Goal: Task Accomplishment & Management: Use online tool/utility

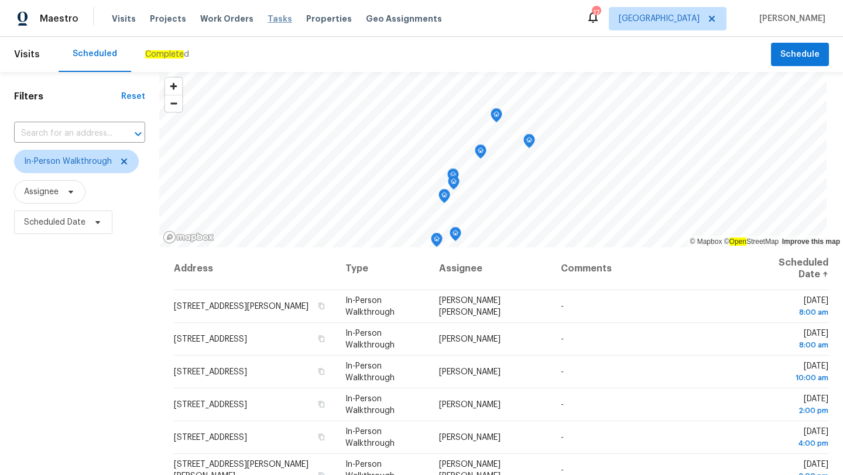
click at [267, 19] on span "Tasks" at bounding box center [279, 19] width 25 height 8
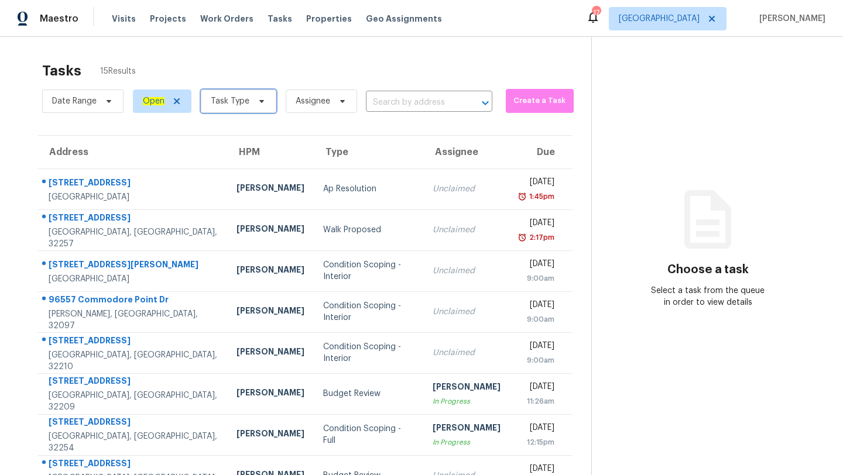
click at [239, 104] on span "Task Type" at bounding box center [230, 101] width 39 height 12
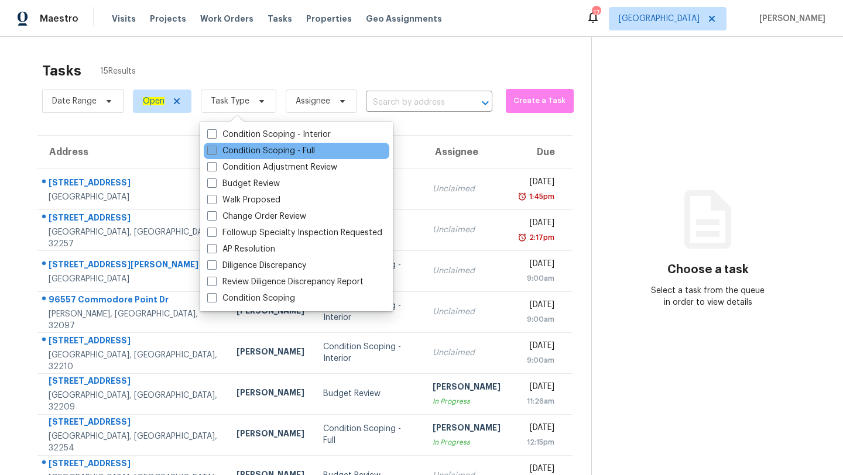
click at [253, 151] on label "Condition Scoping - Full" at bounding box center [261, 151] width 108 height 12
click at [215, 151] on input "Condition Scoping - Full" at bounding box center [211, 149] width 8 height 8
checkbox input "true"
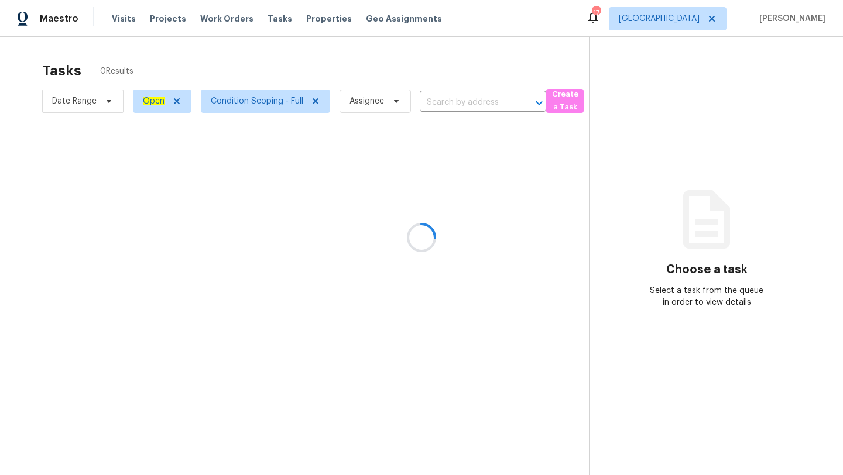
click at [341, 74] on div at bounding box center [421, 237] width 843 height 475
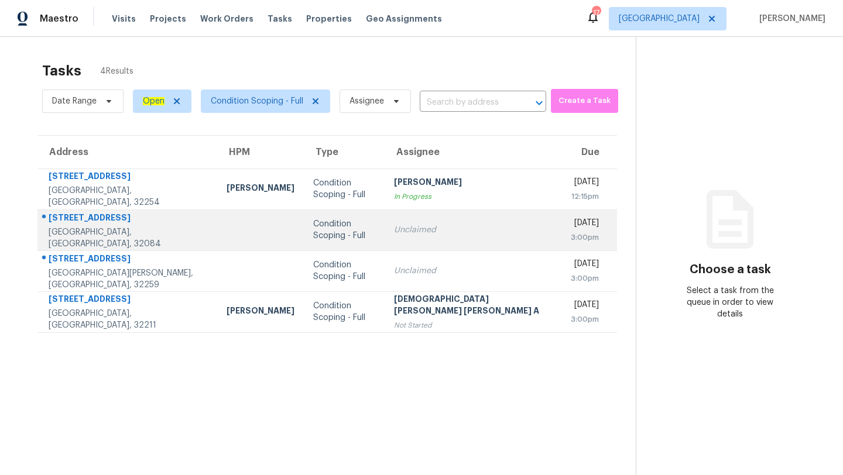
click at [420, 228] on div "Unclaimed" at bounding box center [473, 230] width 158 height 12
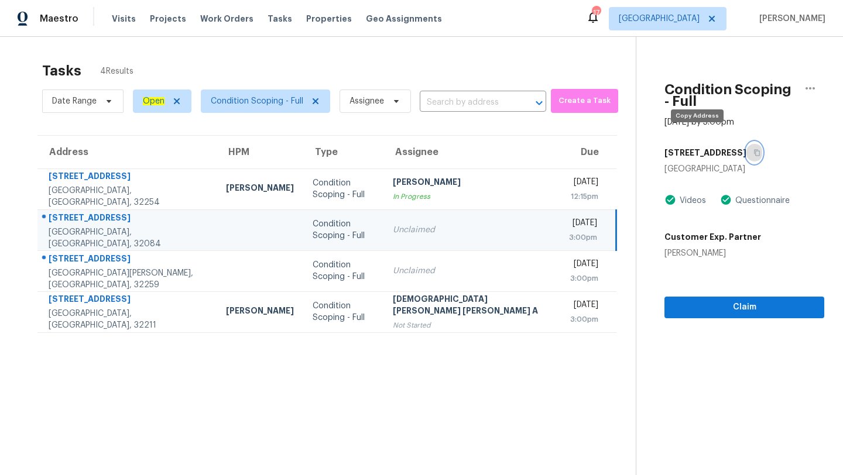
click at [746, 146] on button "button" at bounding box center [754, 152] width 16 height 21
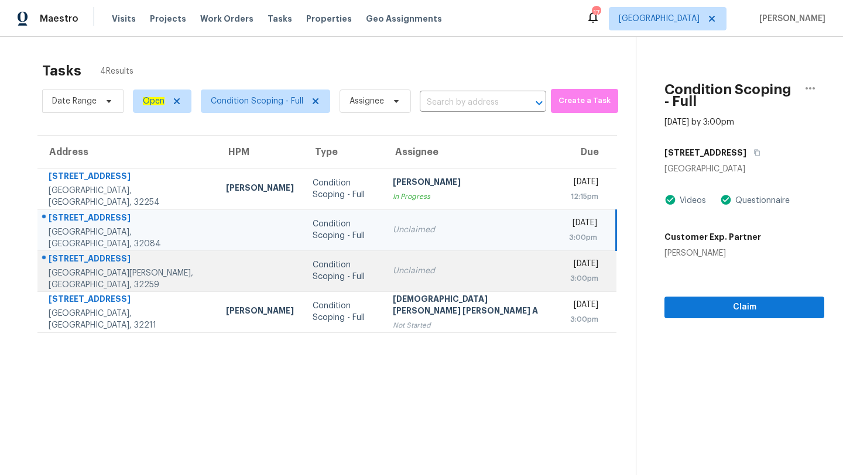
click at [464, 273] on td "Unclaimed" at bounding box center [471, 270] width 176 height 41
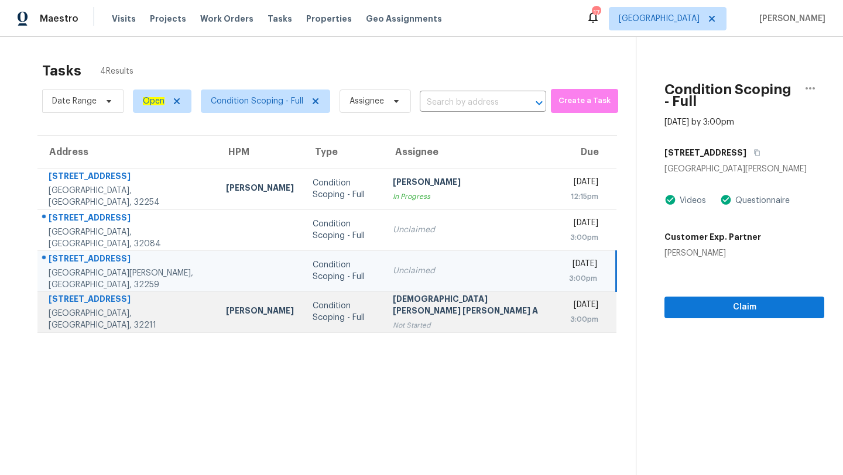
click at [451, 301] on div "[DEMOGRAPHIC_DATA][PERSON_NAME] [PERSON_NAME] A" at bounding box center [471, 306] width 157 height 26
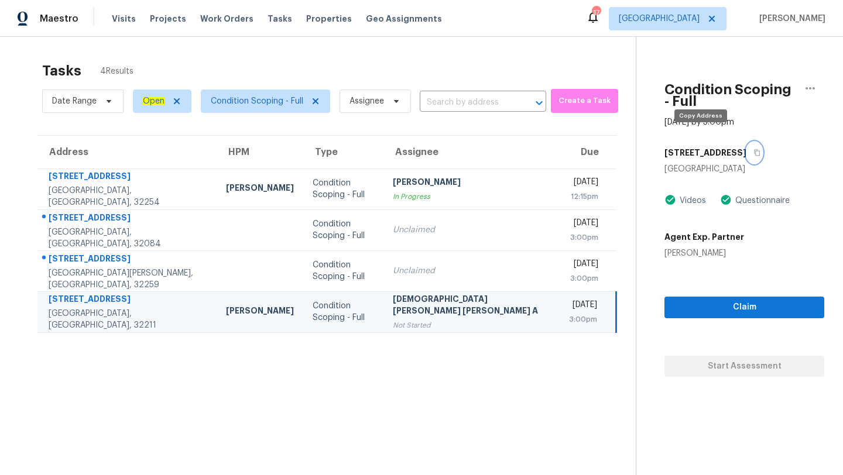
click at [753, 149] on icon "button" at bounding box center [756, 152] width 7 height 7
click at [686, 20] on span "[GEOGRAPHIC_DATA]" at bounding box center [659, 19] width 81 height 12
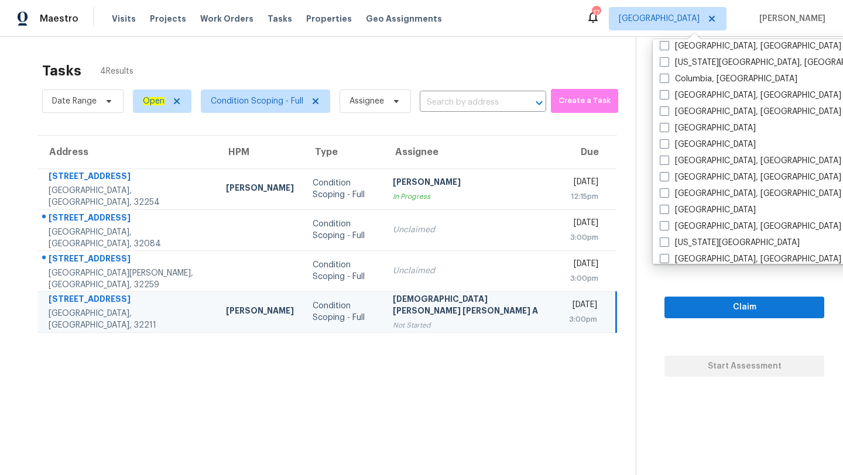
scroll to position [435, 0]
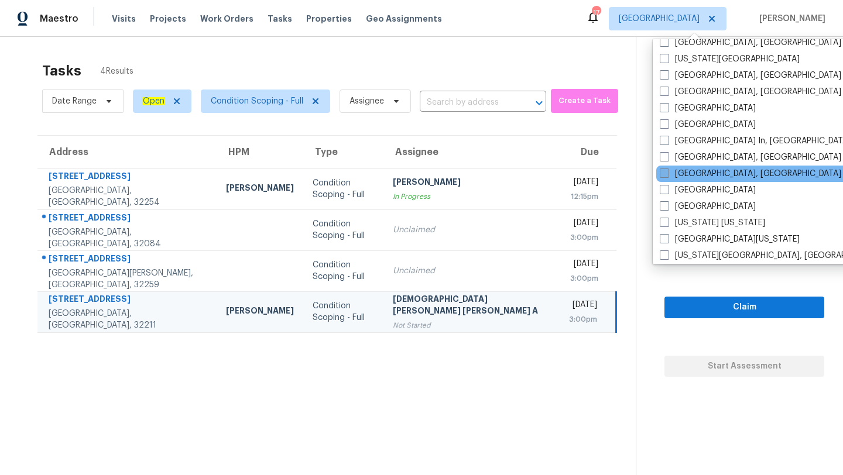
click at [666, 173] on span at bounding box center [664, 173] width 9 height 9
click at [666, 173] on input "[GEOGRAPHIC_DATA], [GEOGRAPHIC_DATA]" at bounding box center [664, 172] width 8 height 8
checkbox input "true"
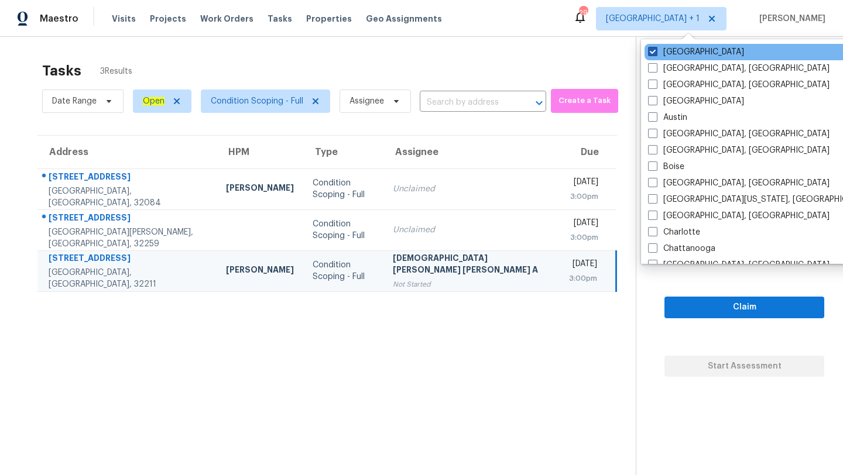
click at [655, 53] on span at bounding box center [652, 51] width 9 height 9
click at [655, 53] on input "[GEOGRAPHIC_DATA]" at bounding box center [652, 50] width 8 height 8
checkbox input "false"
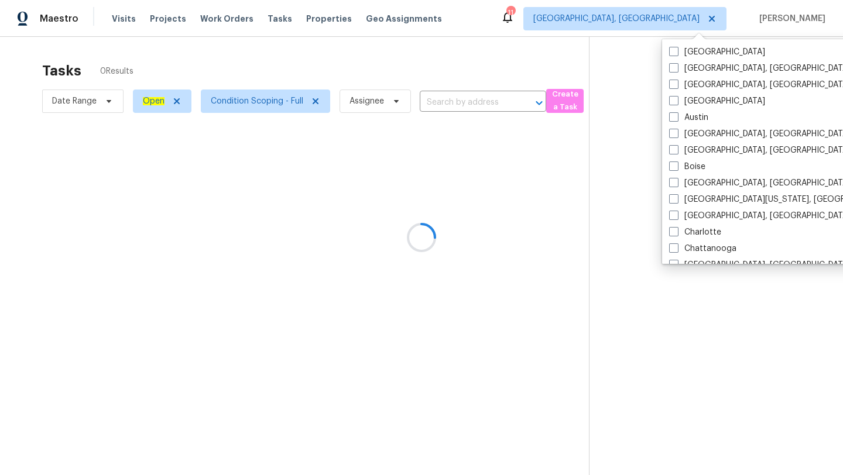
click at [462, 78] on div at bounding box center [421, 237] width 843 height 475
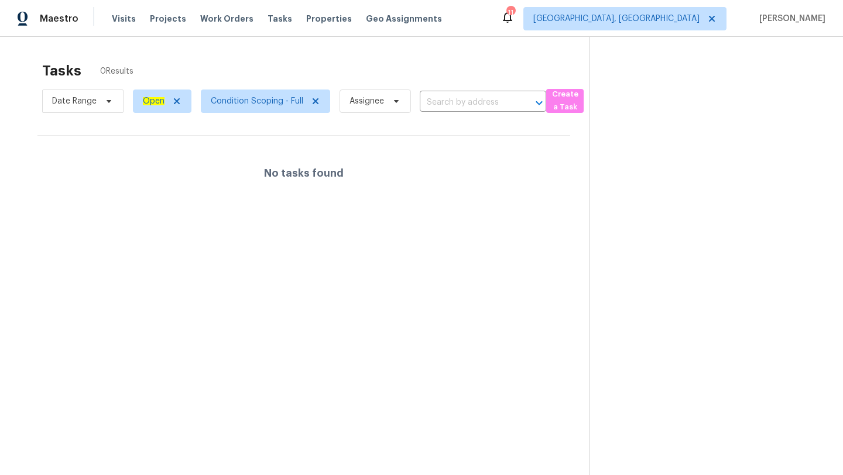
click at [474, 70] on div "Tasks 0 Results" at bounding box center [315, 71] width 547 height 30
click at [678, 18] on span "[GEOGRAPHIC_DATA], [GEOGRAPHIC_DATA]" at bounding box center [616, 19] width 166 height 12
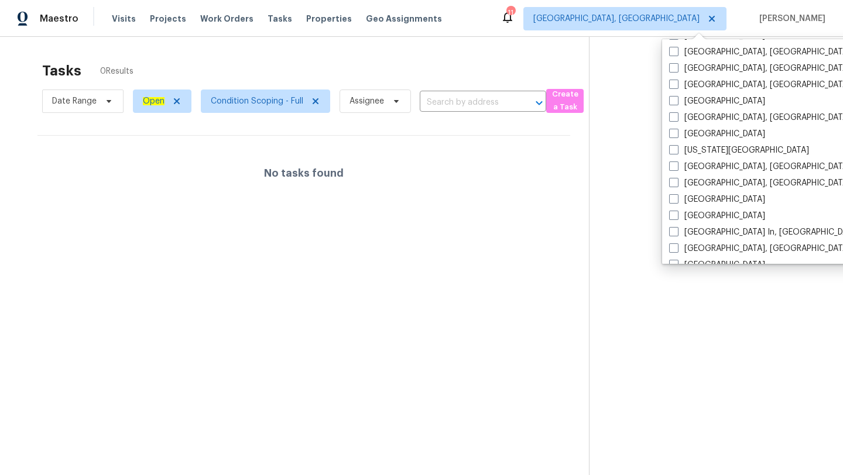
scroll to position [504, 0]
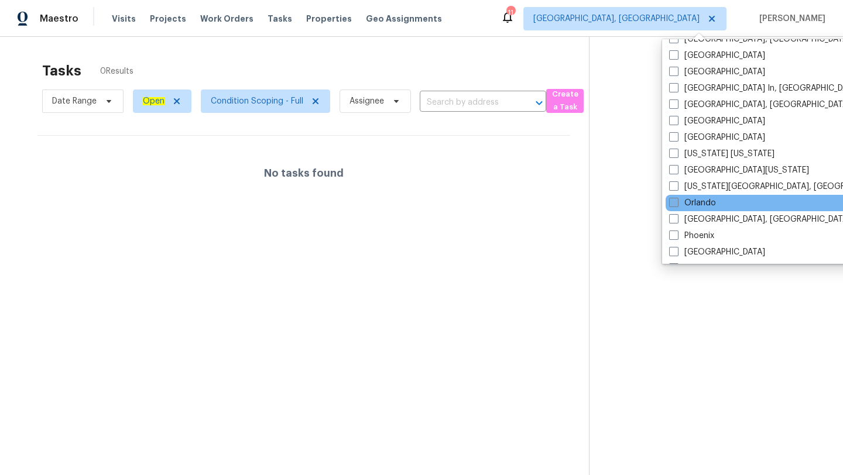
click at [677, 203] on span at bounding box center [673, 202] width 9 height 9
click at [677, 203] on input "Orlando" at bounding box center [673, 201] width 8 height 8
checkbox input "true"
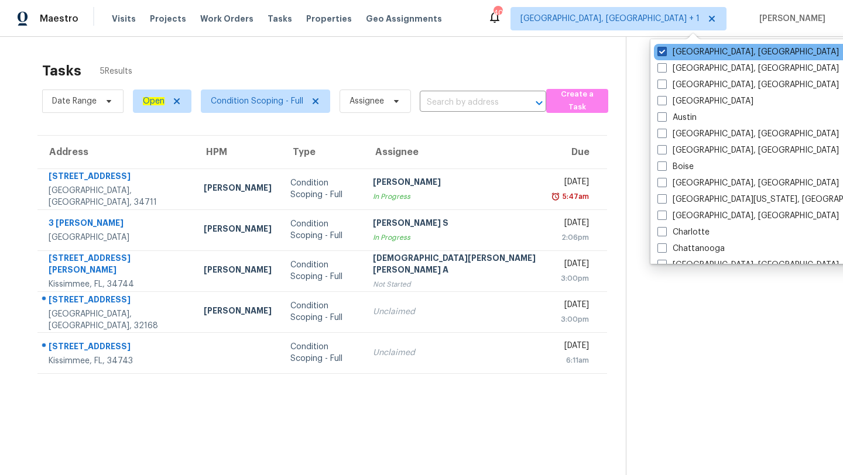
click at [666, 49] on span at bounding box center [661, 51] width 9 height 9
click at [665, 49] on input "[GEOGRAPHIC_DATA], [GEOGRAPHIC_DATA]" at bounding box center [661, 50] width 8 height 8
checkbox input "false"
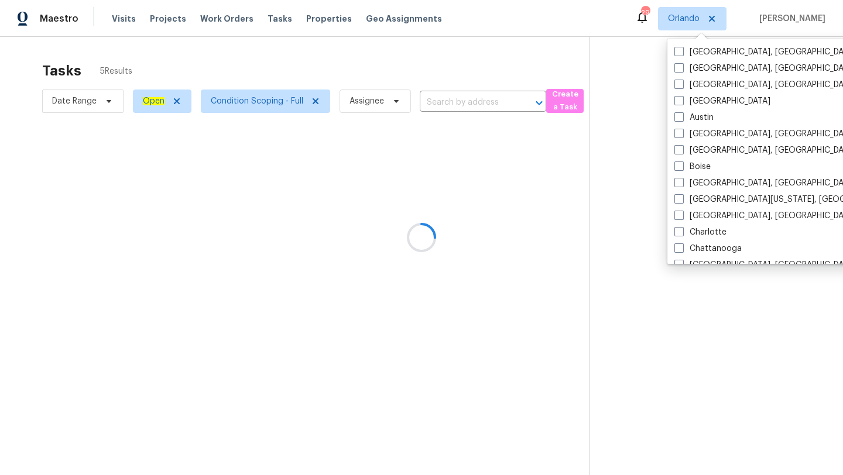
click at [518, 82] on div "Tasks 5 Results" at bounding box center [315, 71] width 547 height 30
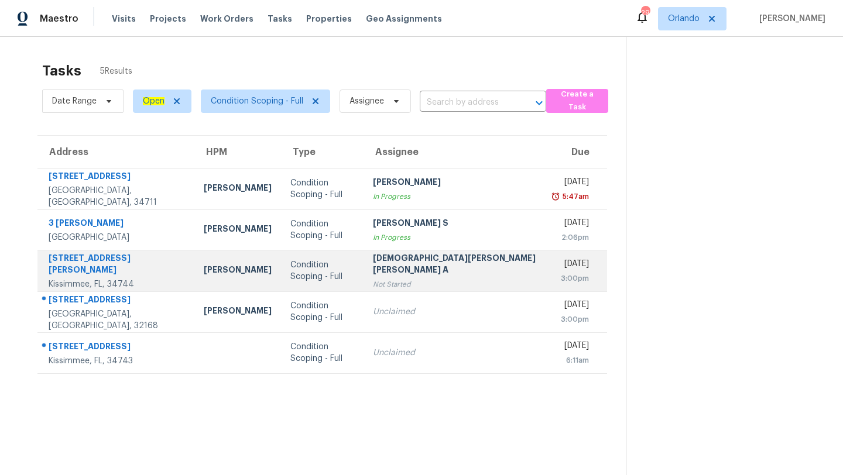
click at [397, 274] on div "[DEMOGRAPHIC_DATA][PERSON_NAME] [PERSON_NAME] A" at bounding box center [455, 265] width 164 height 26
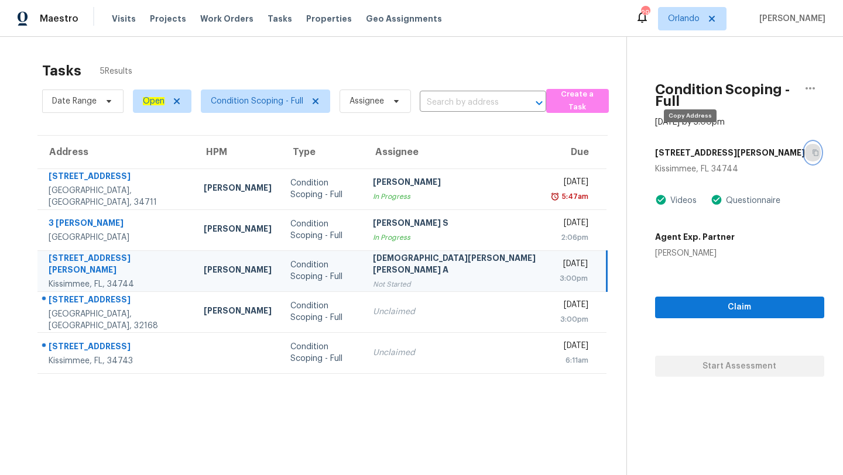
click at [812, 149] on icon "button" at bounding box center [815, 152] width 7 height 7
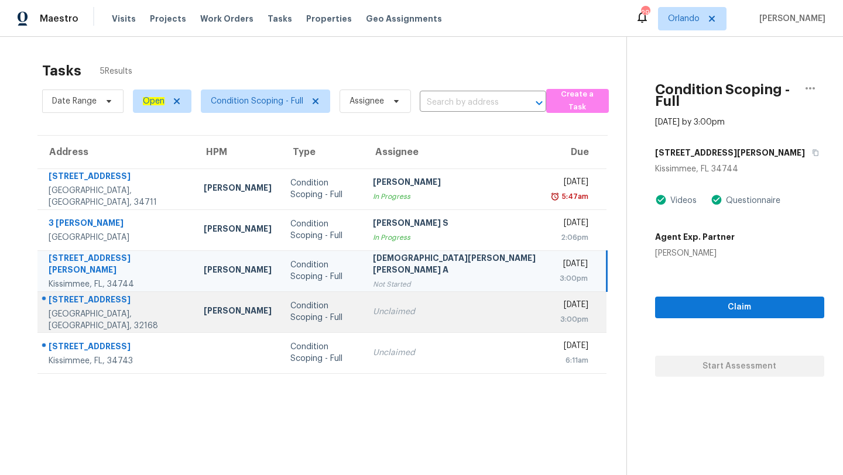
click at [555, 325] on div "3:00pm" at bounding box center [571, 320] width 33 height 12
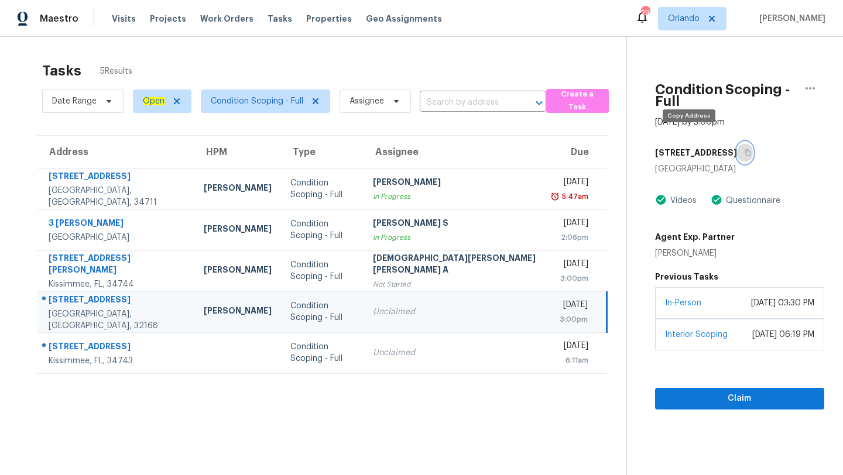
click at [744, 149] on icon "button" at bounding box center [747, 152] width 7 height 7
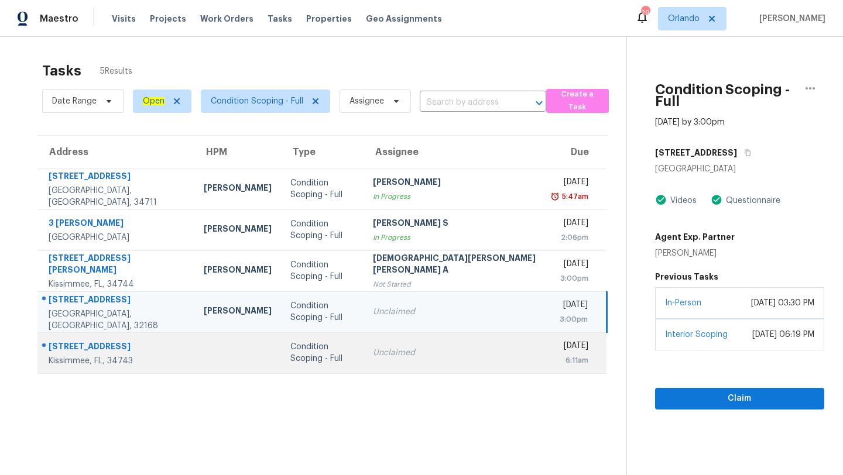
click at [422, 365] on td "Unclaimed" at bounding box center [454, 352] width 183 height 41
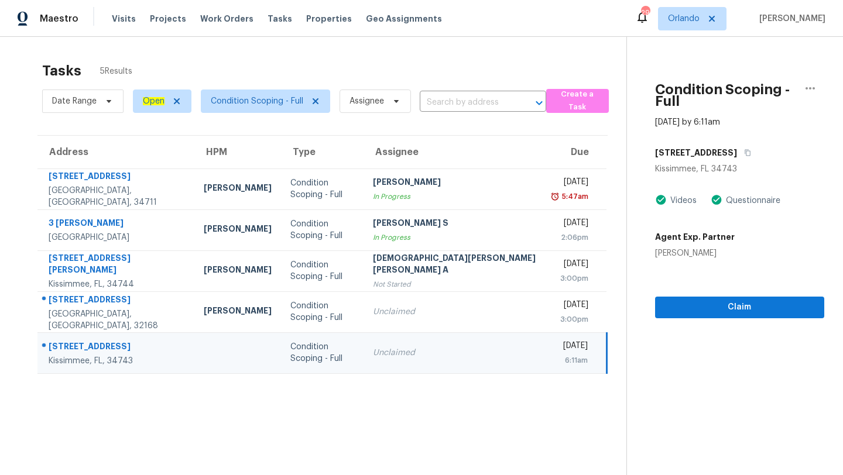
click at [718, 142] on div "[STREET_ADDRESS]" at bounding box center [739, 152] width 169 height 21
click at [737, 142] on button "button" at bounding box center [745, 152] width 16 height 21
click at [679, 8] on span "Orlando" at bounding box center [692, 18] width 68 height 23
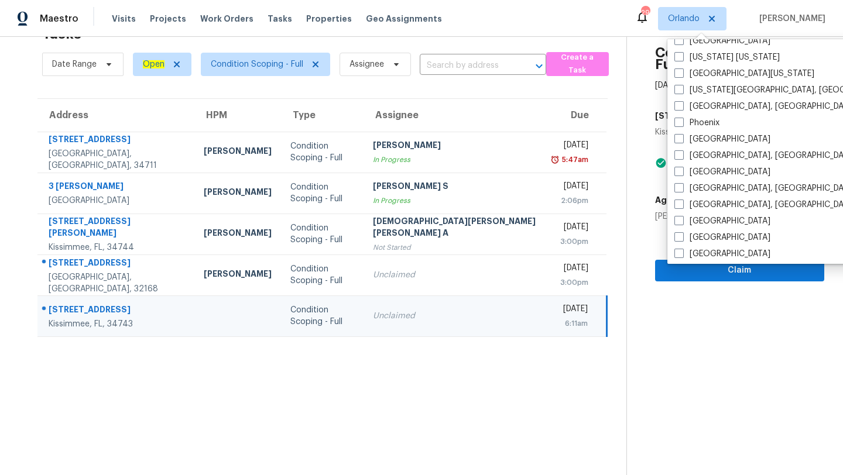
scroll to position [784, 0]
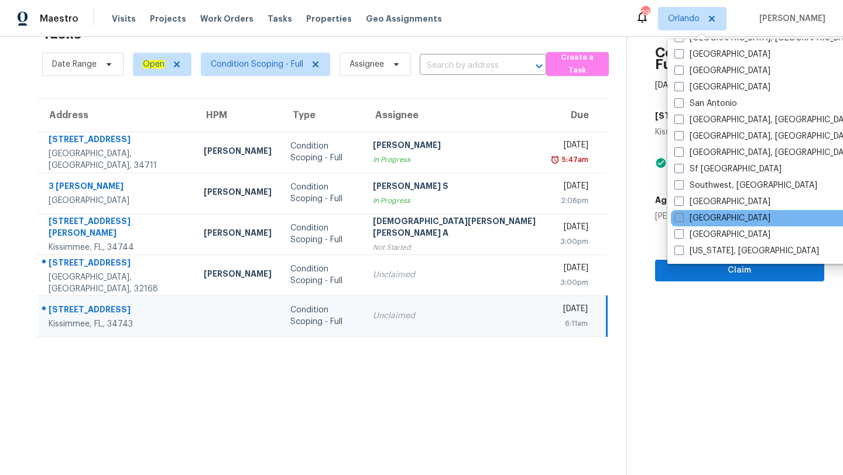
click at [678, 219] on span at bounding box center [678, 217] width 9 height 9
click at [678, 219] on input "[GEOGRAPHIC_DATA]" at bounding box center [678, 216] width 8 height 8
checkbox input "true"
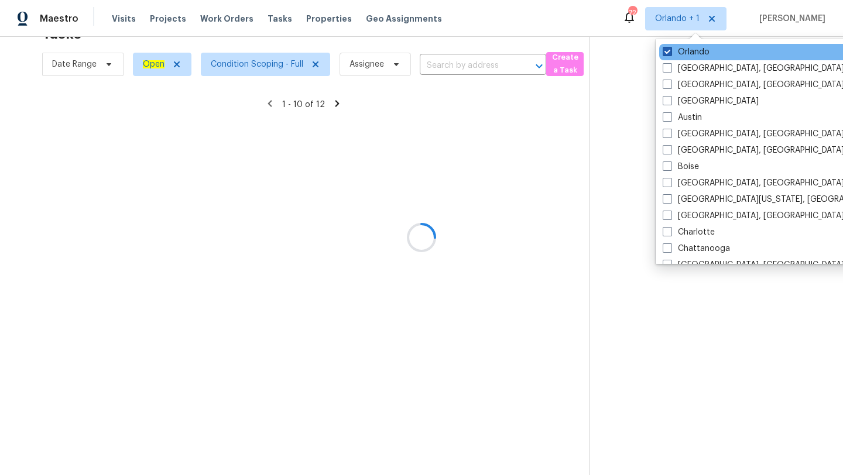
click at [665, 53] on span at bounding box center [667, 51] width 9 height 9
click at [665, 53] on input "Orlando" at bounding box center [667, 50] width 8 height 8
checkbox input "false"
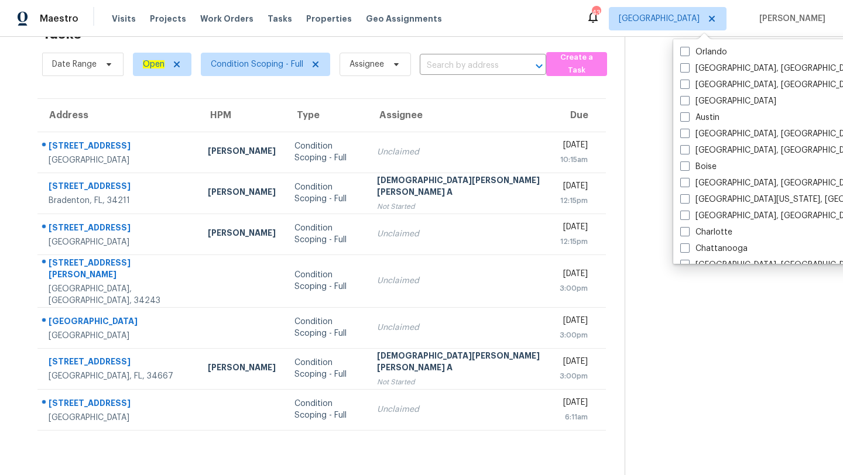
click at [413, 140] on td "Unclaimed" at bounding box center [459, 152] width 183 height 41
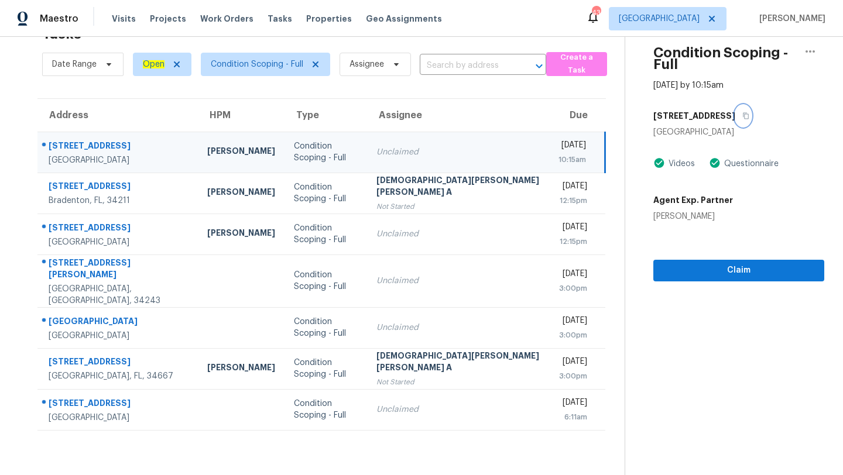
click at [742, 112] on icon "button" at bounding box center [745, 115] width 7 height 7
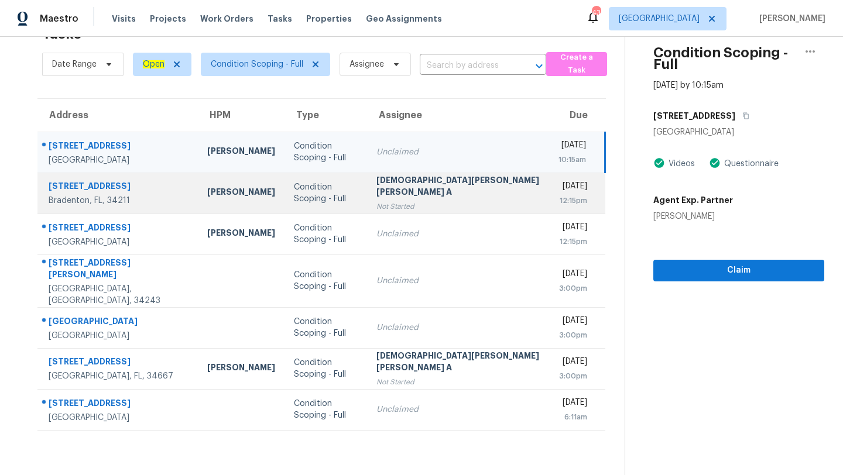
click at [416, 198] on div "[DEMOGRAPHIC_DATA][PERSON_NAME] [PERSON_NAME] A" at bounding box center [457, 187] width 163 height 26
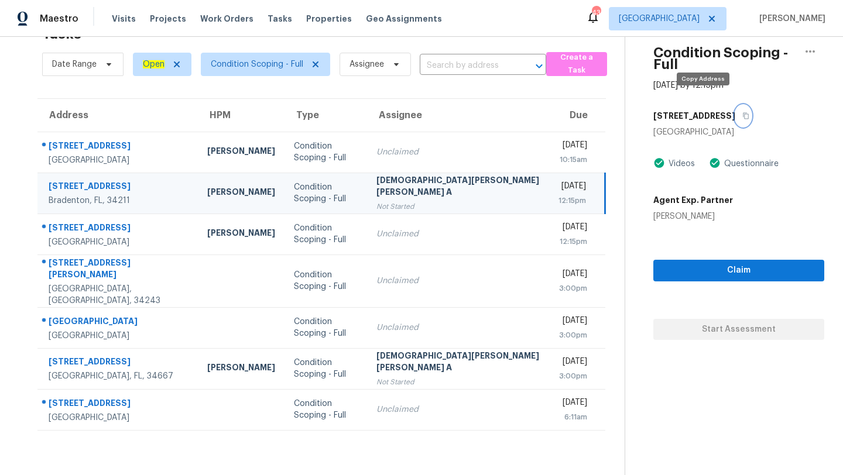
click at [742, 112] on icon "button" at bounding box center [745, 115] width 7 height 7
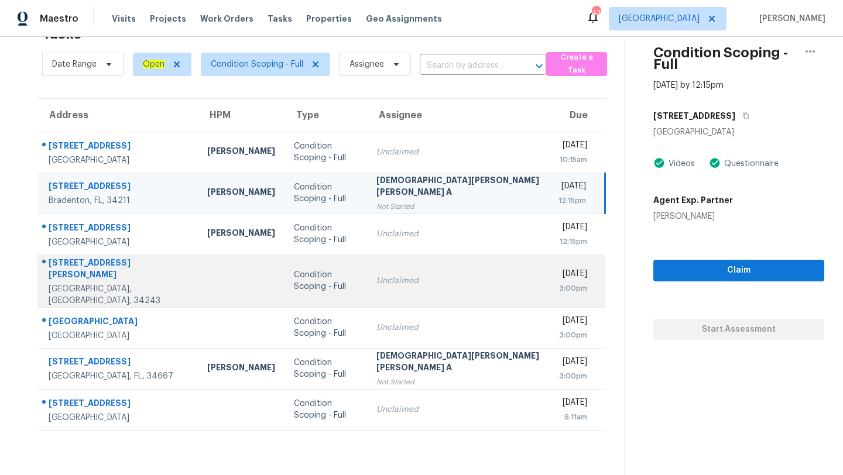
click at [381, 266] on td "Unclaimed" at bounding box center [458, 281] width 182 height 53
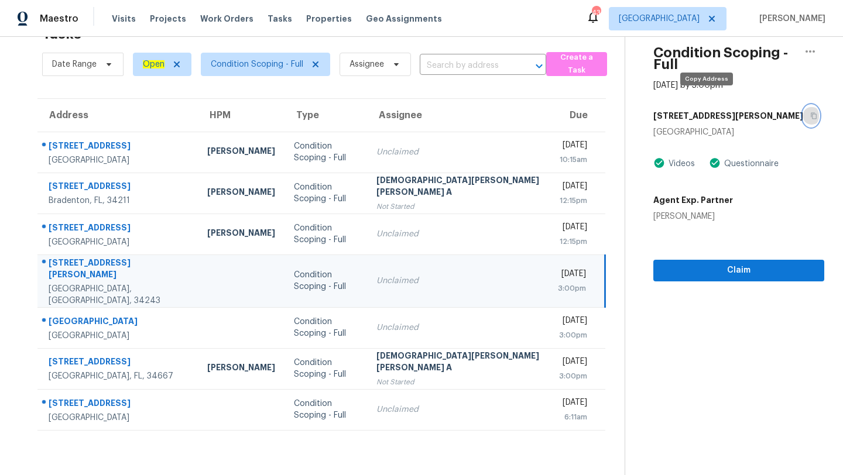
click at [811, 113] on icon "button" at bounding box center [814, 116] width 6 height 6
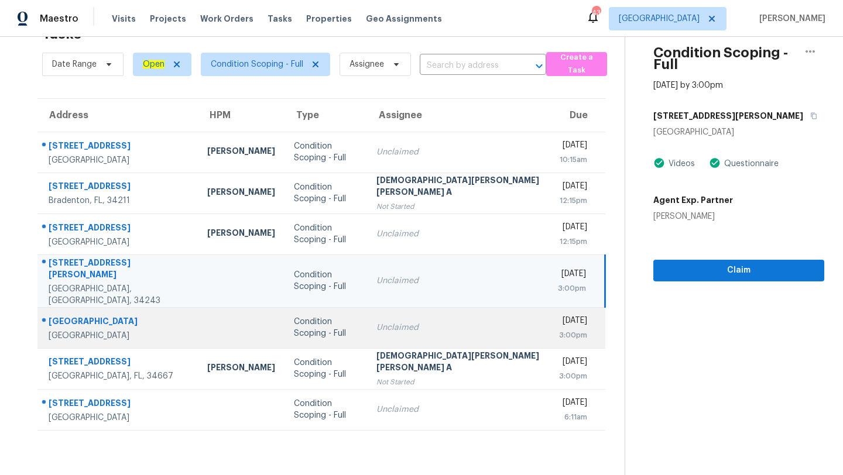
click at [387, 326] on td "Unclaimed" at bounding box center [458, 327] width 182 height 41
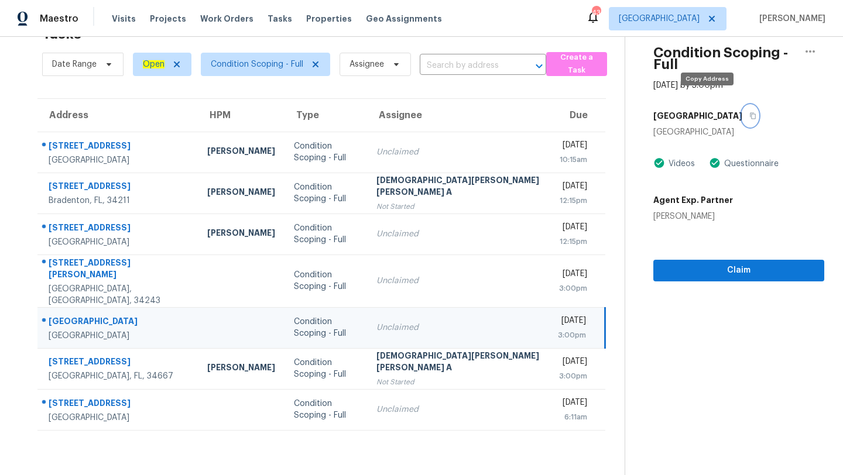
click at [749, 112] on icon "button" at bounding box center [752, 115] width 7 height 7
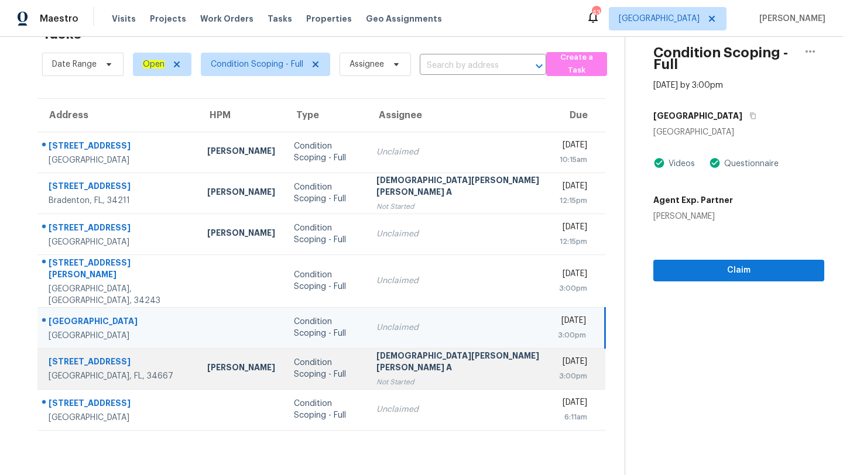
click at [427, 354] on div "[DEMOGRAPHIC_DATA][PERSON_NAME] [PERSON_NAME] A" at bounding box center [457, 363] width 163 height 26
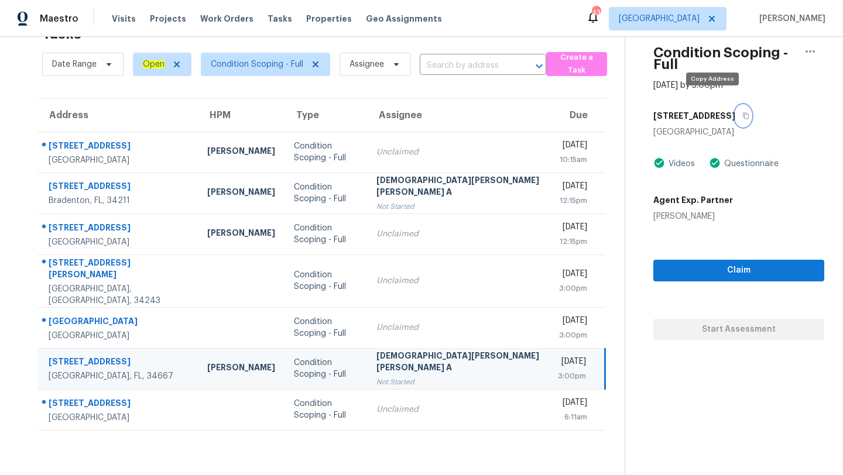
click at [742, 112] on icon "button" at bounding box center [745, 115] width 7 height 7
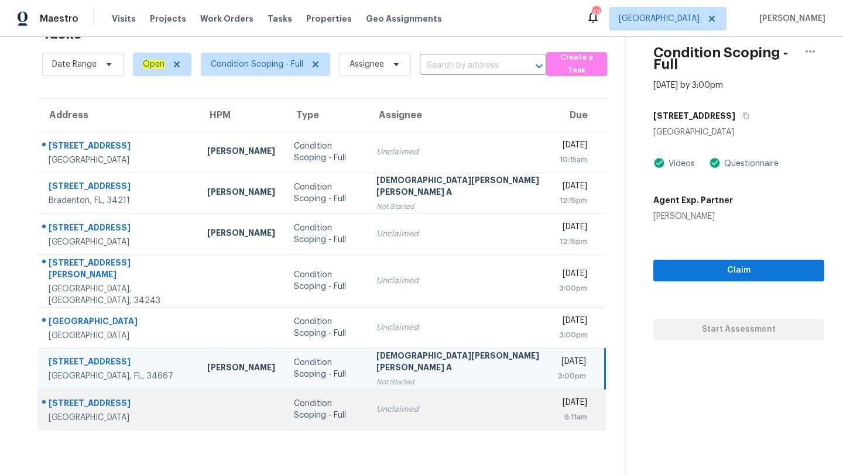
click at [298, 403] on div "Condition Scoping - Full" at bounding box center [326, 409] width 64 height 23
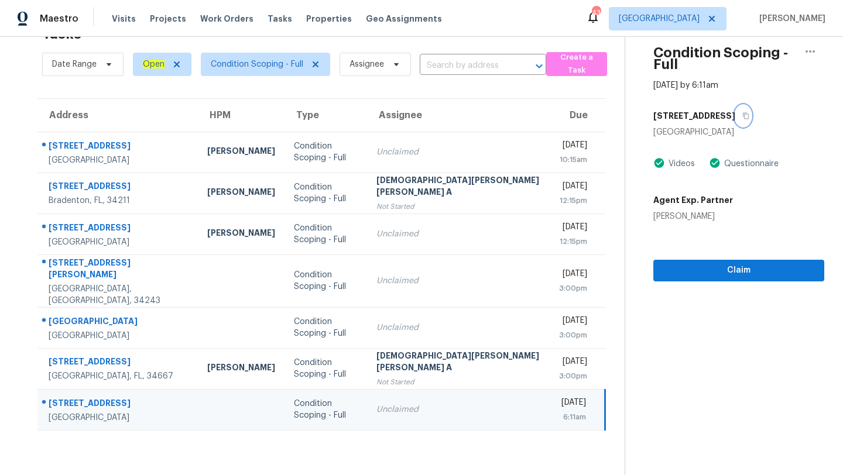
click at [743, 113] on icon "button" at bounding box center [746, 116] width 6 height 6
click at [113, 18] on span "Visits" at bounding box center [124, 19] width 24 height 12
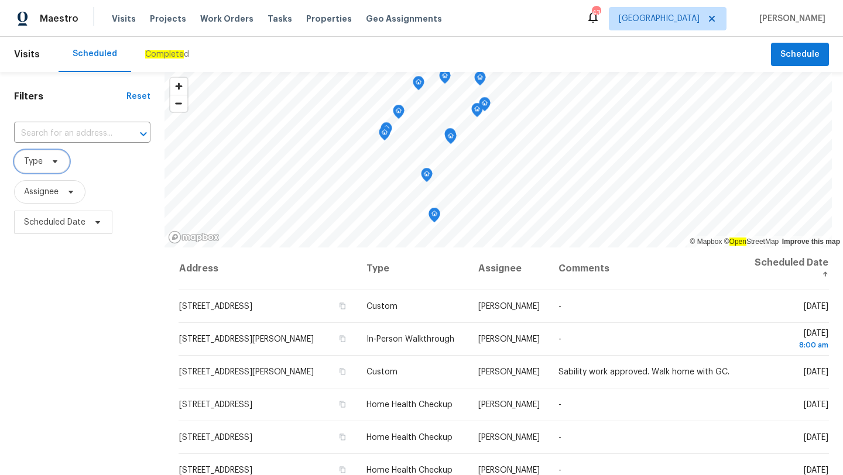
click at [50, 163] on icon at bounding box center [54, 161] width 9 height 9
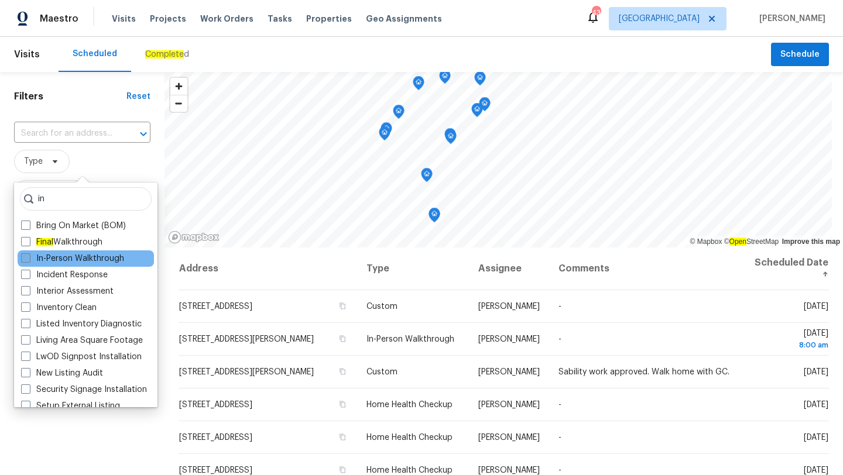
type input "in"
click at [59, 260] on label "In-Person Walkthrough" at bounding box center [72, 259] width 103 height 12
click at [29, 260] on input "In-Person Walkthrough" at bounding box center [25, 257] width 8 height 8
checkbox input "true"
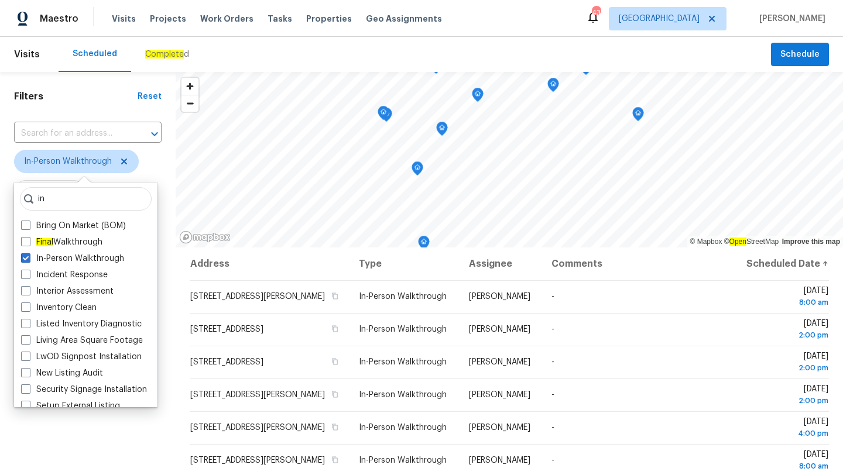
click at [279, 268] on th "Address" at bounding box center [270, 264] width 160 height 33
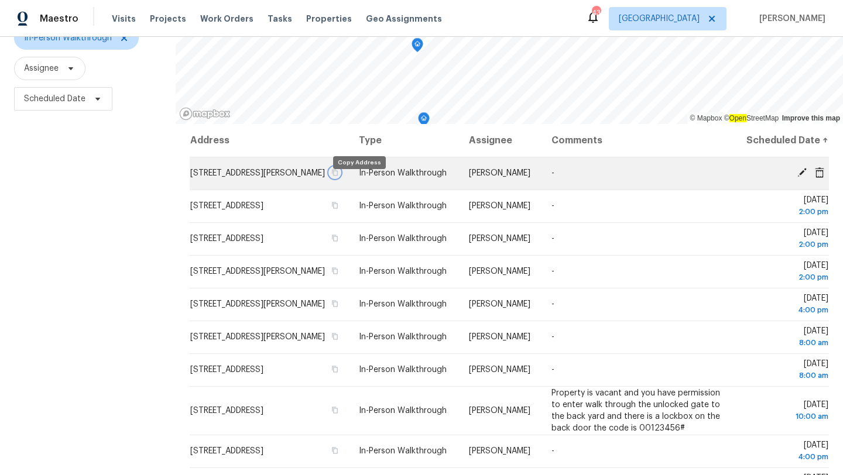
click at [338, 176] on icon "button" at bounding box center [335, 173] width 6 height 6
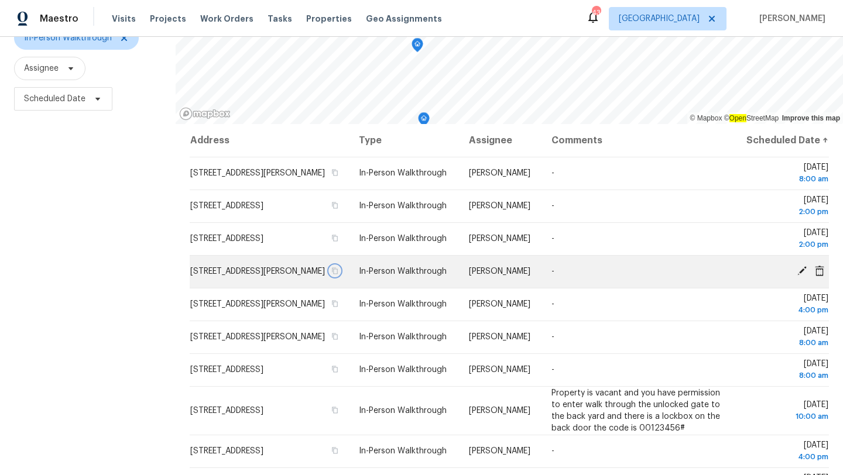
click at [338, 274] on icon "button" at bounding box center [335, 271] width 6 height 6
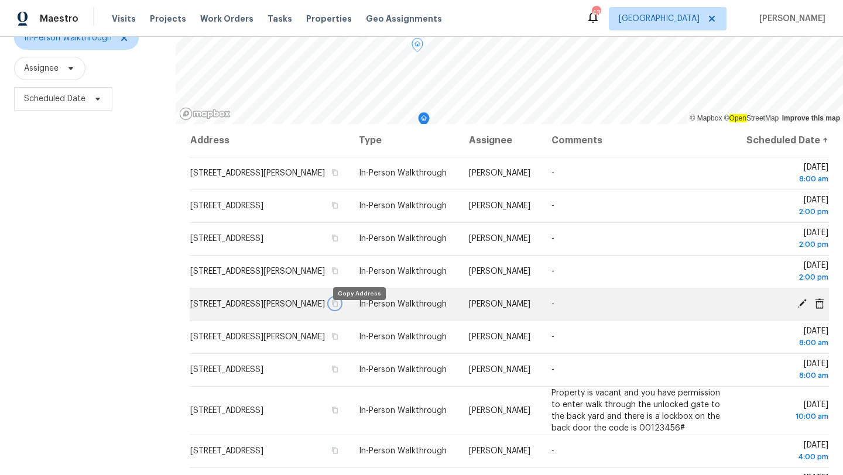
click at [338, 307] on icon "button" at bounding box center [334, 303] width 7 height 7
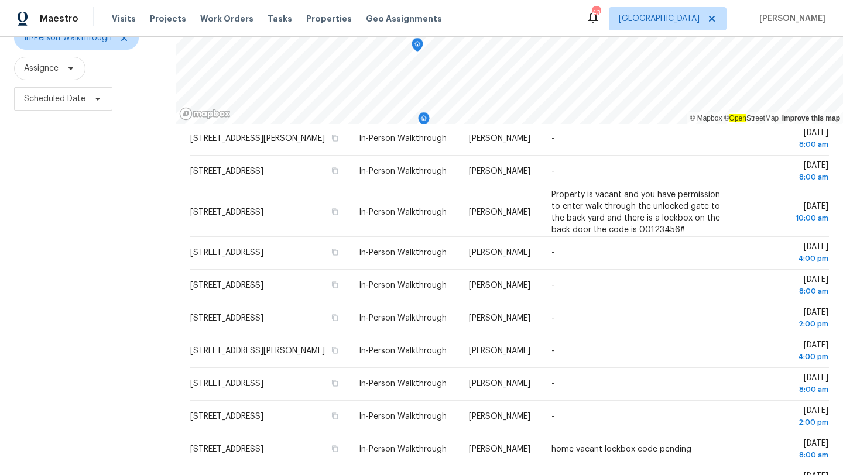
scroll to position [204, 0]
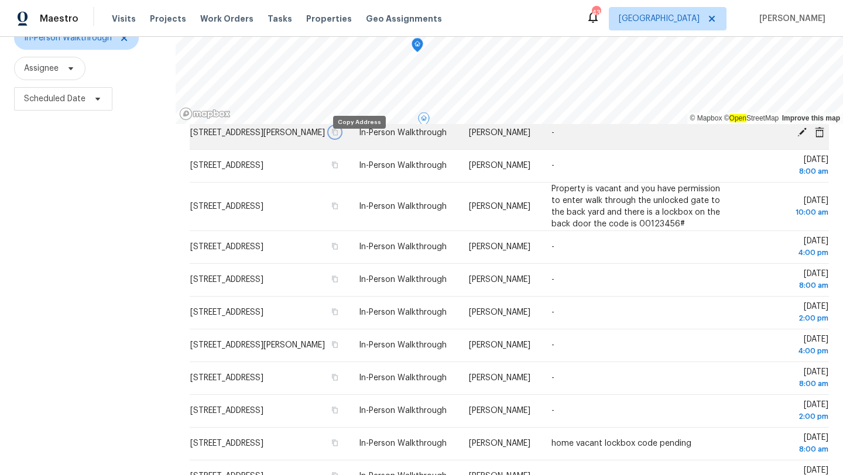
click at [338, 136] on icon "button" at bounding box center [334, 132] width 7 height 7
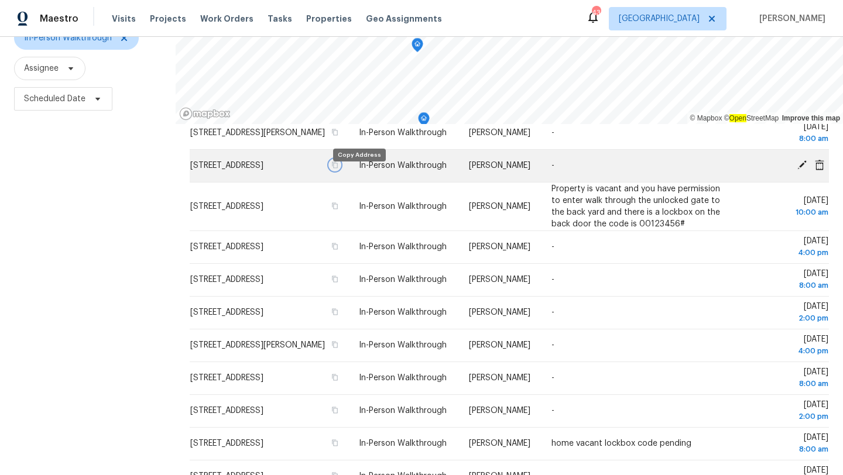
click at [338, 169] on icon "button" at bounding box center [334, 165] width 7 height 7
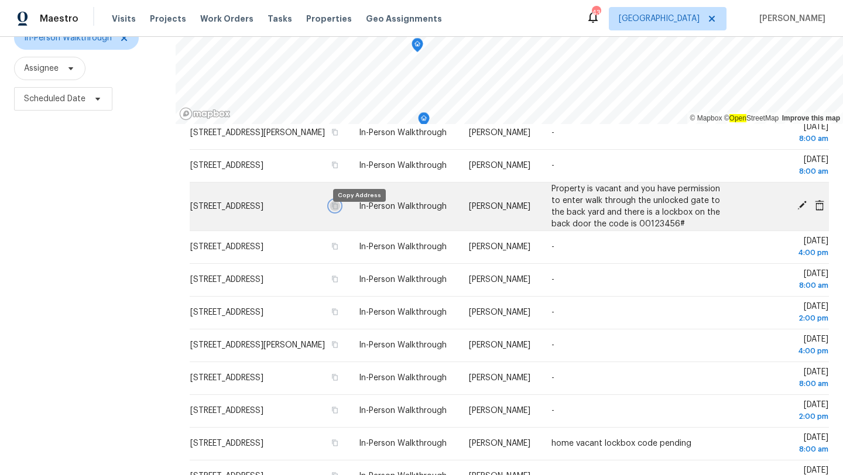
click at [338, 210] on icon "button" at bounding box center [334, 206] width 7 height 7
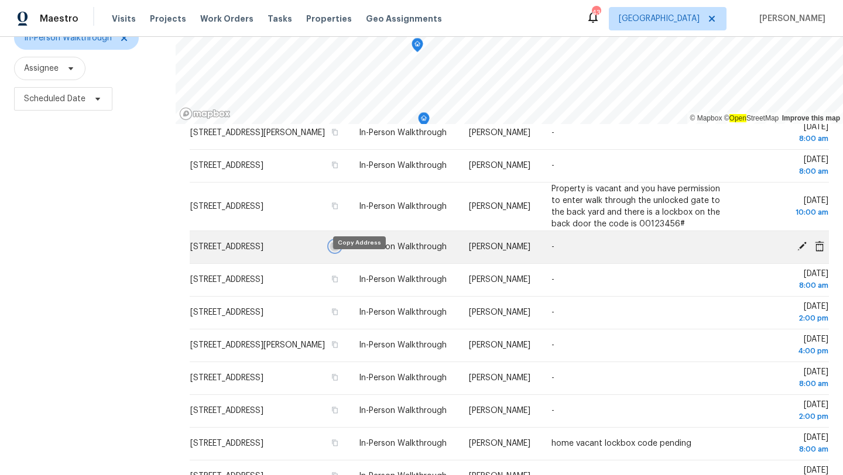
click at [338, 250] on icon "button" at bounding box center [335, 246] width 6 height 6
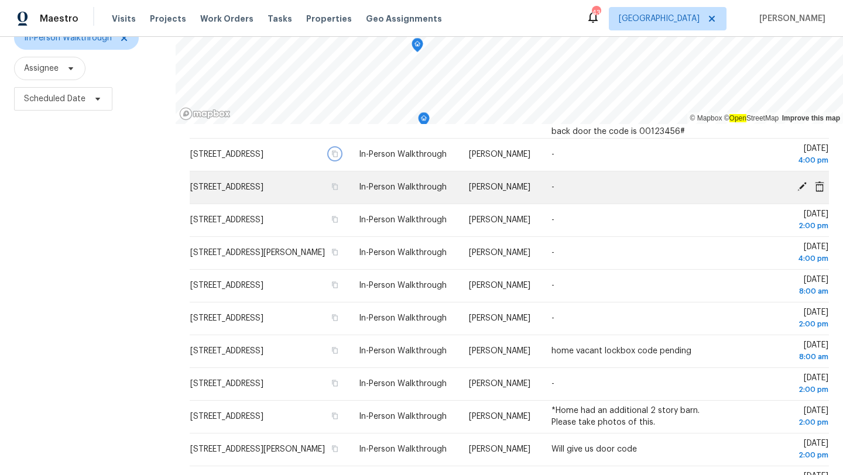
scroll to position [310, 0]
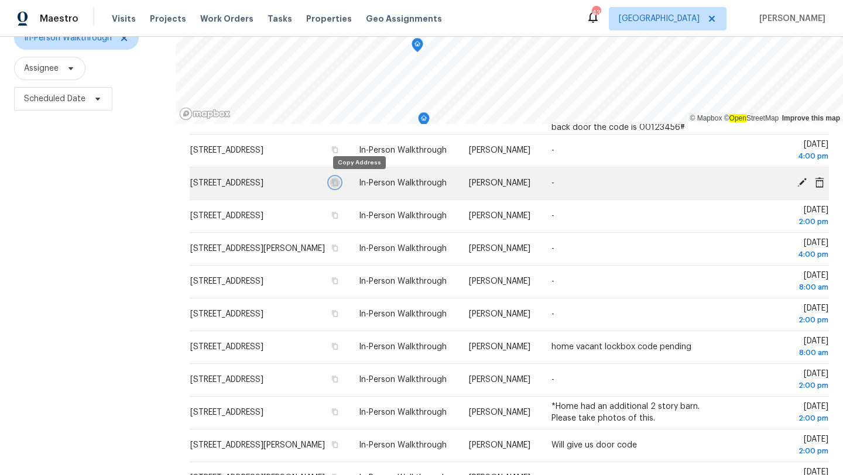
click at [338, 182] on icon "button" at bounding box center [334, 182] width 7 height 7
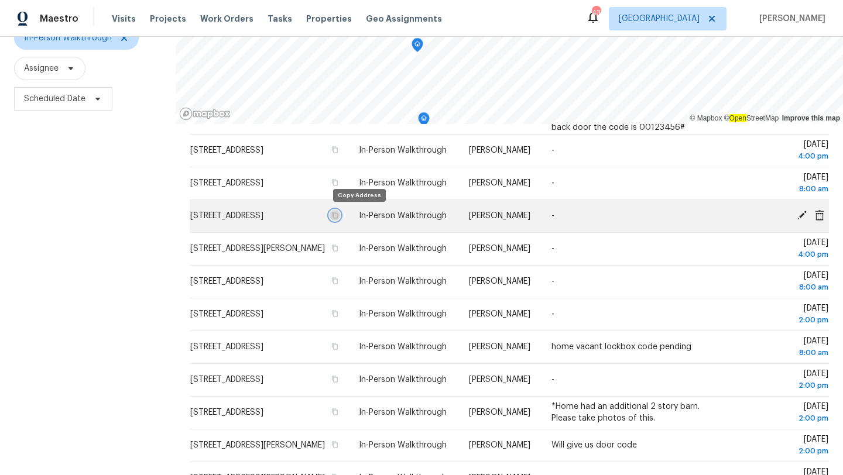
click at [338, 214] on icon "button" at bounding box center [334, 215] width 7 height 7
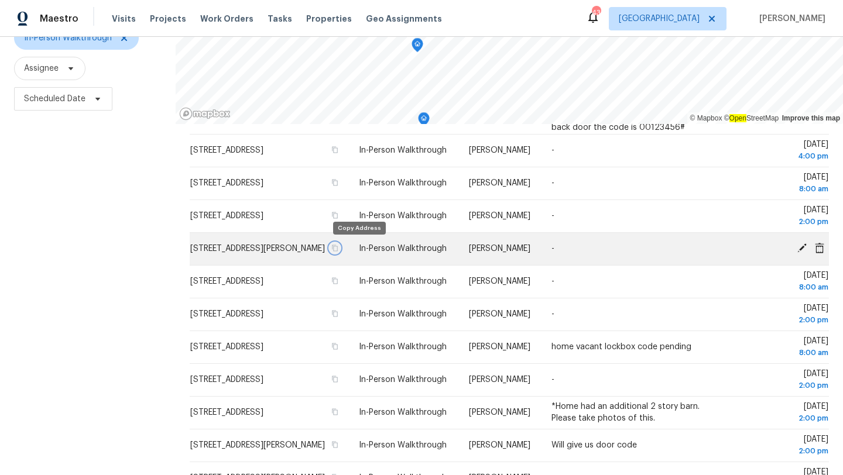
click at [338, 250] on icon "button" at bounding box center [335, 248] width 6 height 6
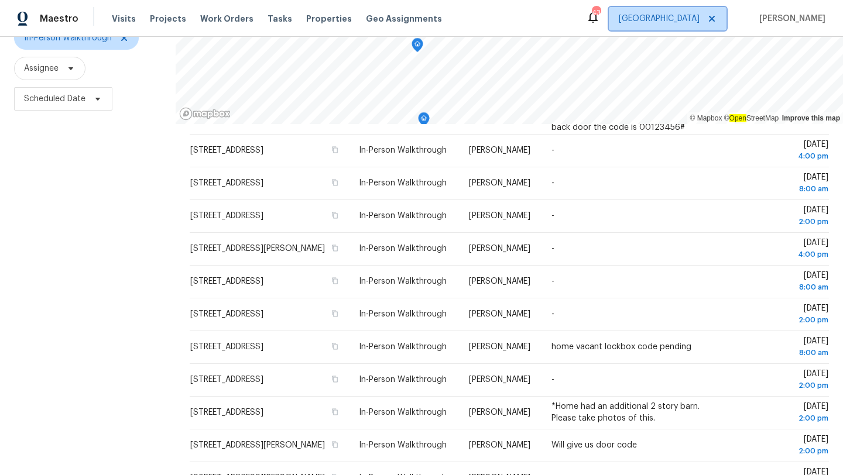
click at [695, 23] on span "[GEOGRAPHIC_DATA]" at bounding box center [659, 19] width 81 height 12
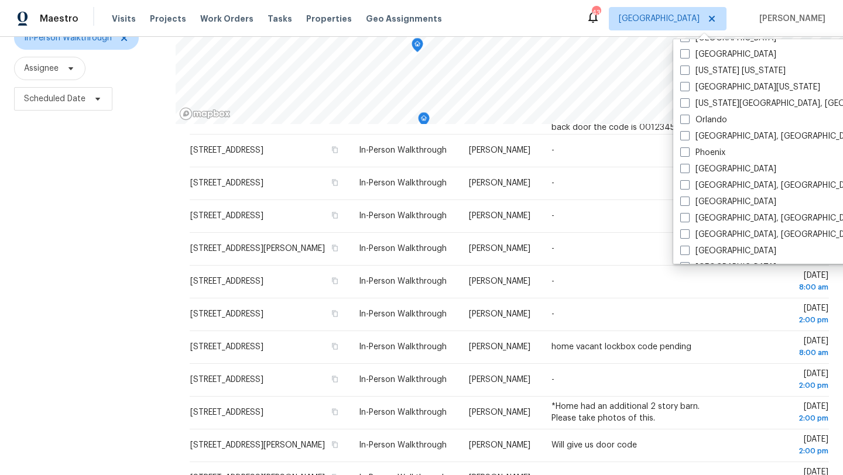
scroll to position [554, 0]
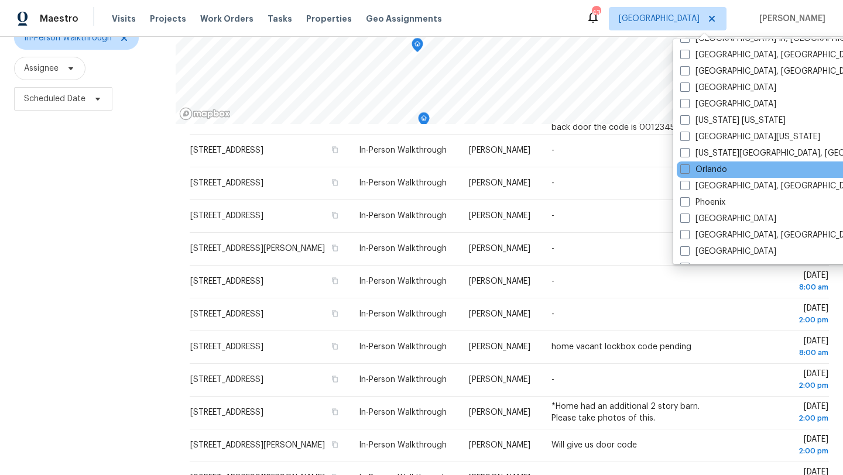
click at [685, 163] on div "Orlando" at bounding box center [795, 170] width 236 height 16
click at [685, 167] on span at bounding box center [684, 168] width 9 height 9
click at [685, 167] on input "Orlando" at bounding box center [684, 168] width 8 height 8
checkbox input "true"
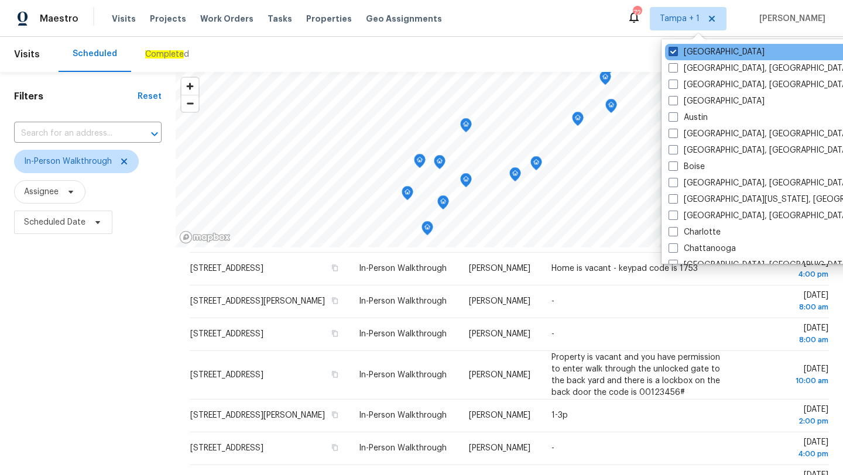
click at [669, 47] on span at bounding box center [672, 51] width 9 height 9
click at [669, 47] on input "[GEOGRAPHIC_DATA]" at bounding box center [672, 50] width 8 height 8
checkbox input "false"
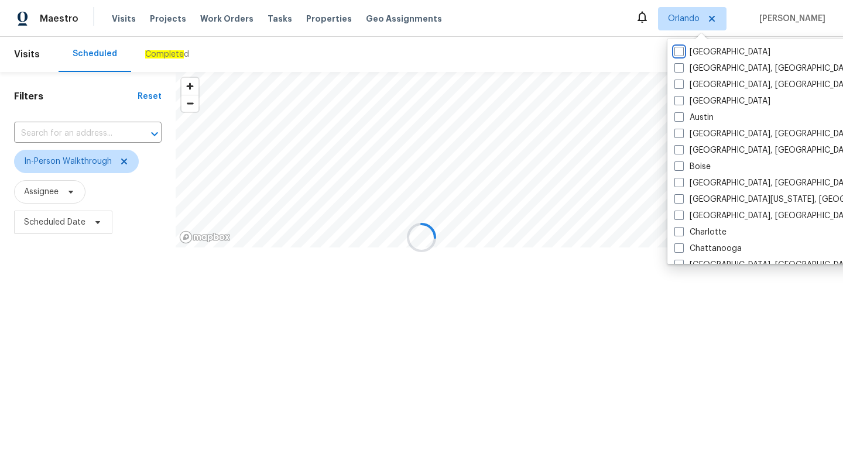
scroll to position [204, 0]
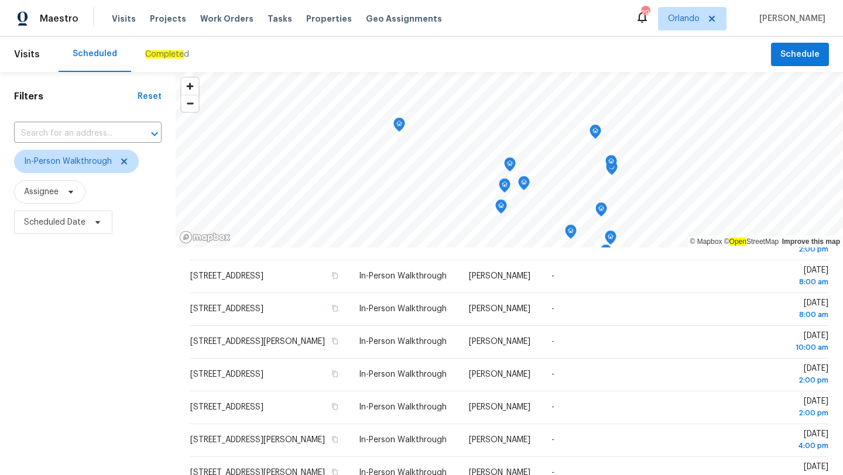
click at [448, 63] on div "Scheduled Complete d" at bounding box center [415, 54] width 712 height 35
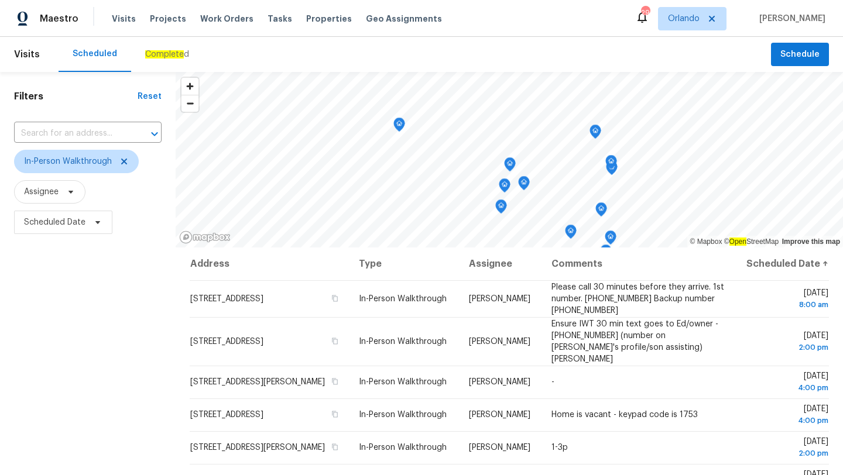
click at [61, 338] on div "Filters Reset ​ In-Person Walkthrough Assignee Scheduled Date" at bounding box center [88, 350] width 176 height 556
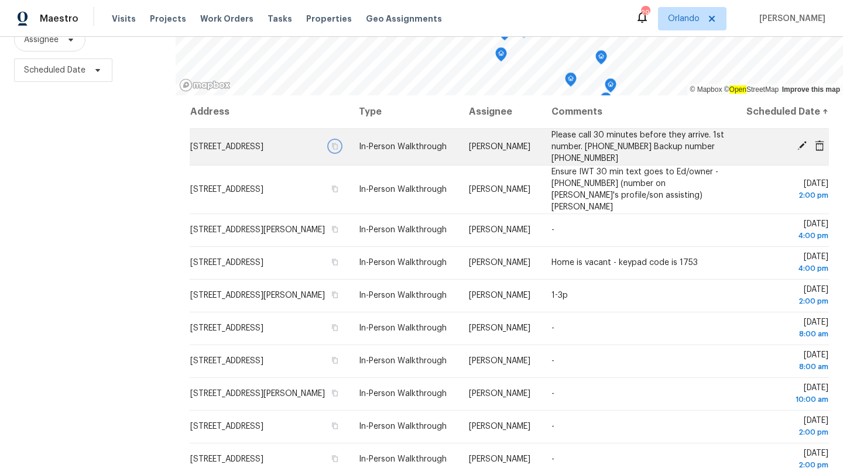
click at [338, 150] on icon "button" at bounding box center [334, 146] width 7 height 7
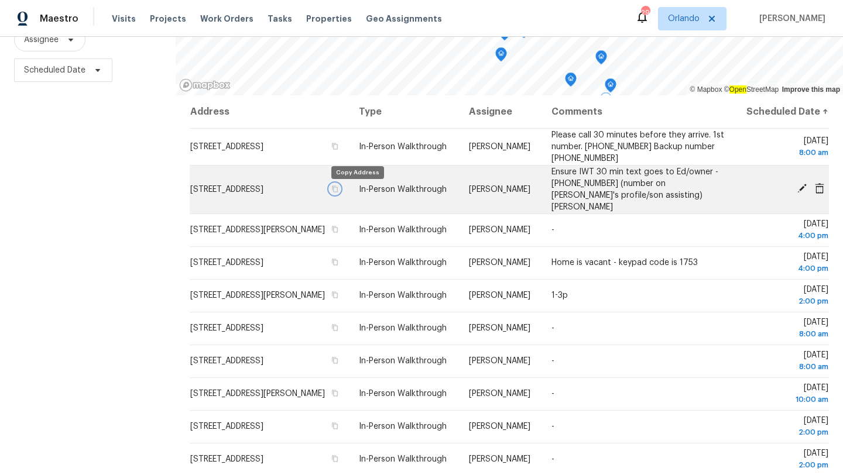
click at [338, 193] on icon "button" at bounding box center [334, 189] width 7 height 7
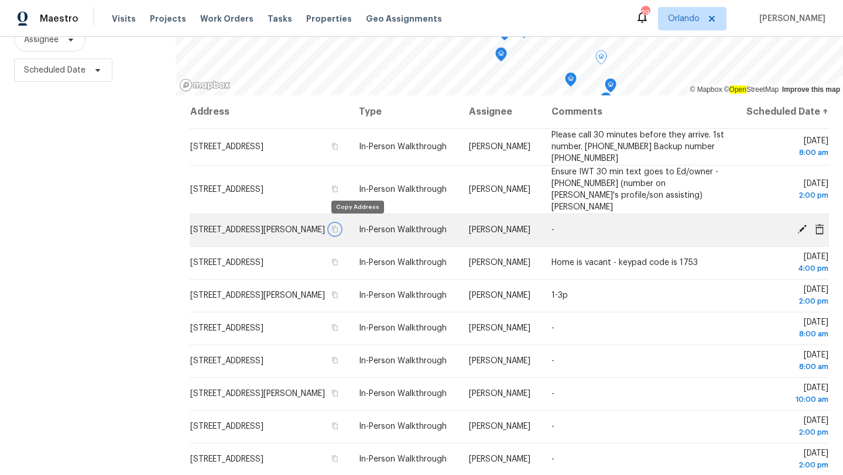
click at [338, 226] on icon "button" at bounding box center [334, 229] width 7 height 7
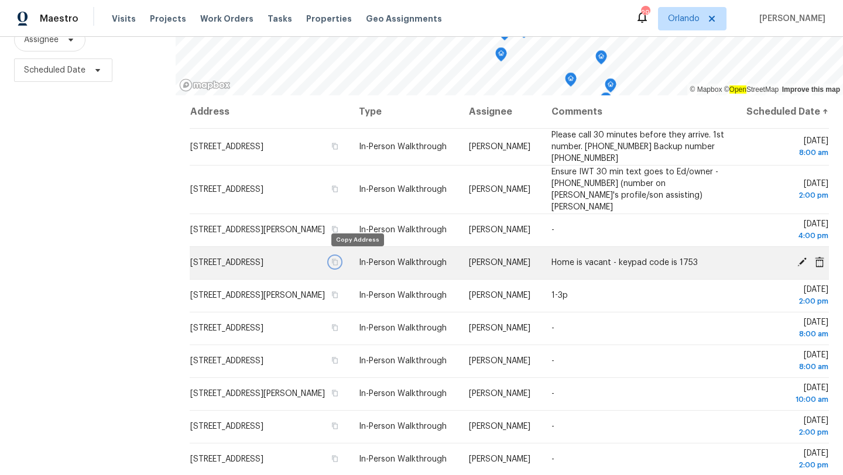
click at [338, 259] on icon "button" at bounding box center [335, 262] width 6 height 6
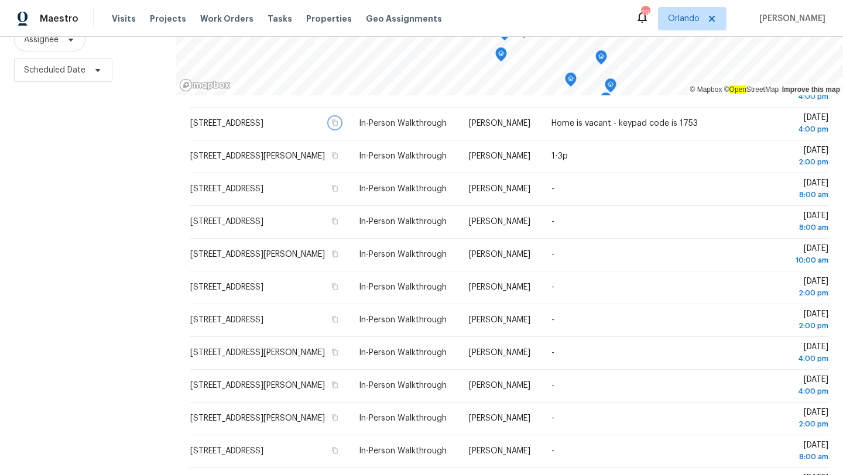
scroll to position [140, 0]
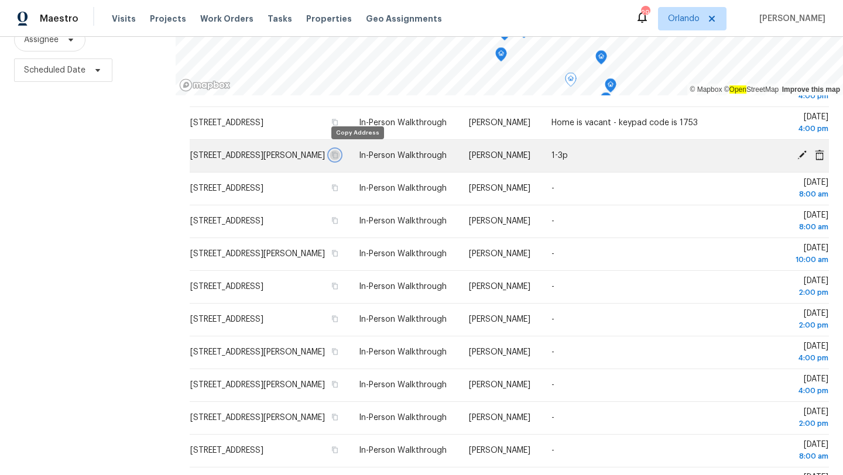
click at [338, 153] on icon "button" at bounding box center [334, 155] width 7 height 7
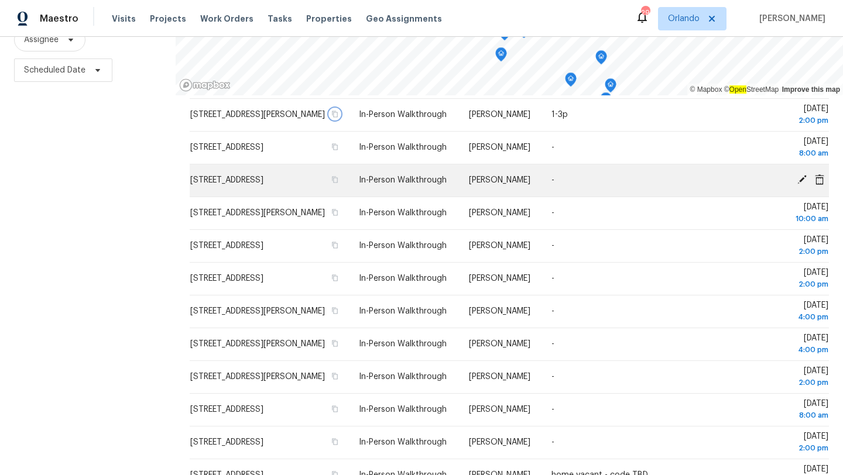
scroll to position [204, 0]
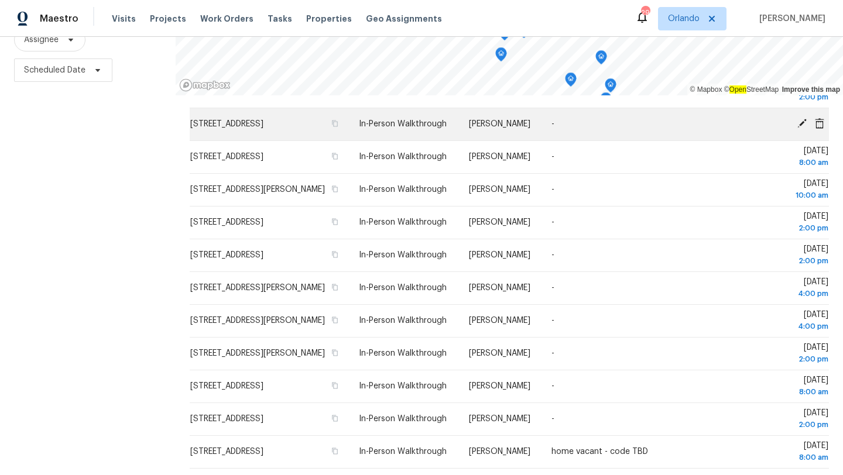
drag, startPoint x: 344, startPoint y: 318, endPoint x: 183, endPoint y: 119, distance: 255.1
click at [190, 119] on tbody "1615 Morningside Dr, Mount Dora, FL 32757 In-Person Walkthrough Caleb Hurst Ple…" at bounding box center [509, 196] width 639 height 544
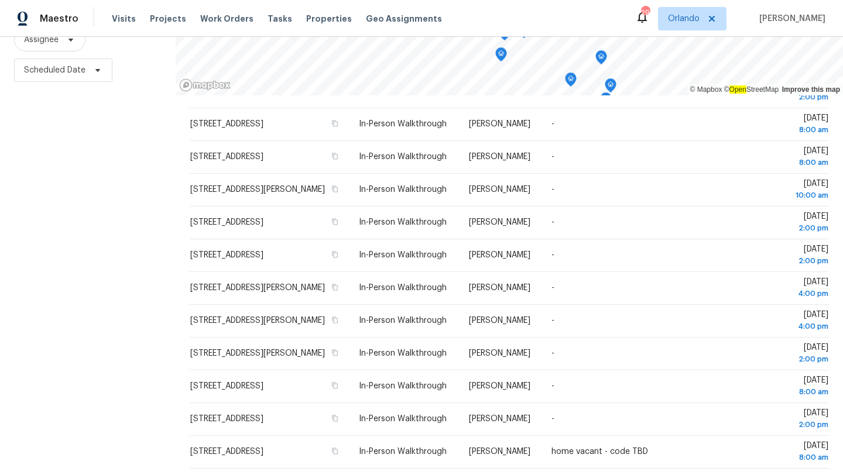
copy tbody "441 Providence Blvd, Deltona, FL 32725 In-Person Walkthrough Carl Biederman - F…"
click at [57, 188] on div "Filters Reset ​ In-Person Walkthrough Assignee Scheduled Date" at bounding box center [88, 198] width 176 height 556
click at [699, 26] on span "Orlando" at bounding box center [692, 18] width 68 height 23
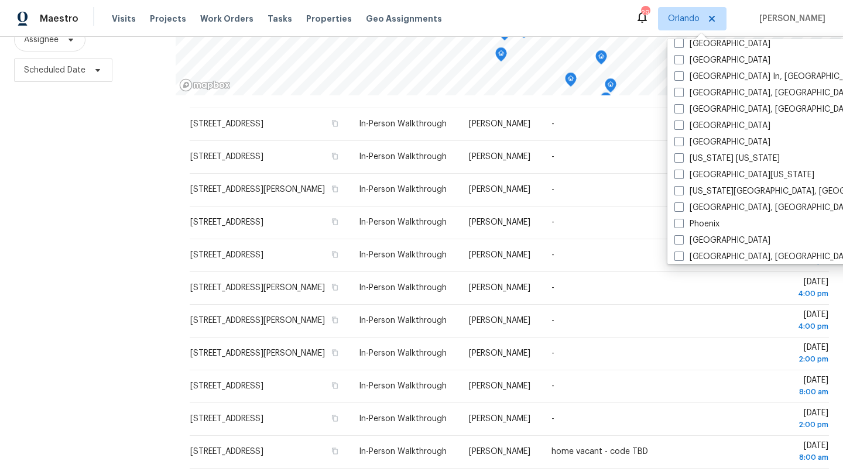
scroll to position [496, 0]
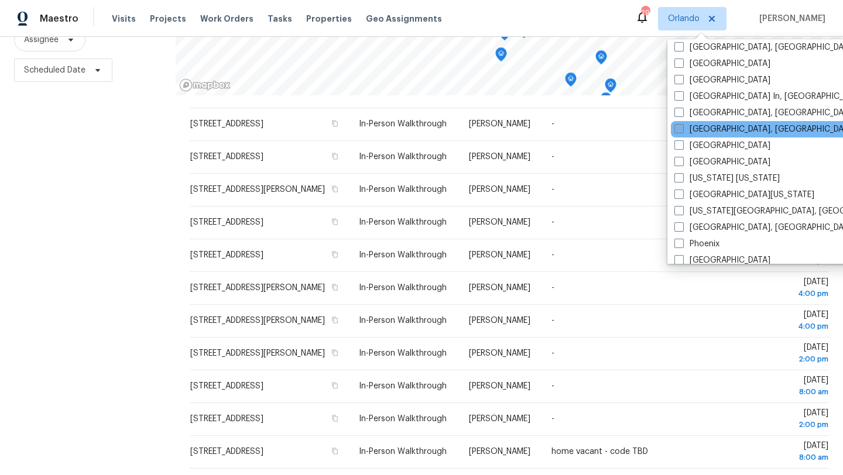
click at [680, 133] on span at bounding box center [678, 128] width 9 height 9
click at [680, 131] on input "[GEOGRAPHIC_DATA], [GEOGRAPHIC_DATA]" at bounding box center [678, 127] width 8 height 8
checkbox input "true"
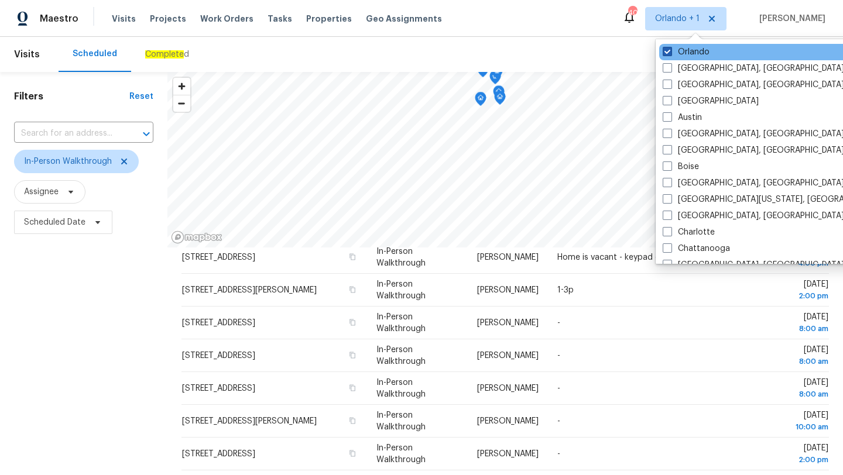
click at [667, 50] on span at bounding box center [667, 51] width 9 height 9
click at [667, 50] on input "Orlando" at bounding box center [667, 50] width 8 height 8
checkbox input "false"
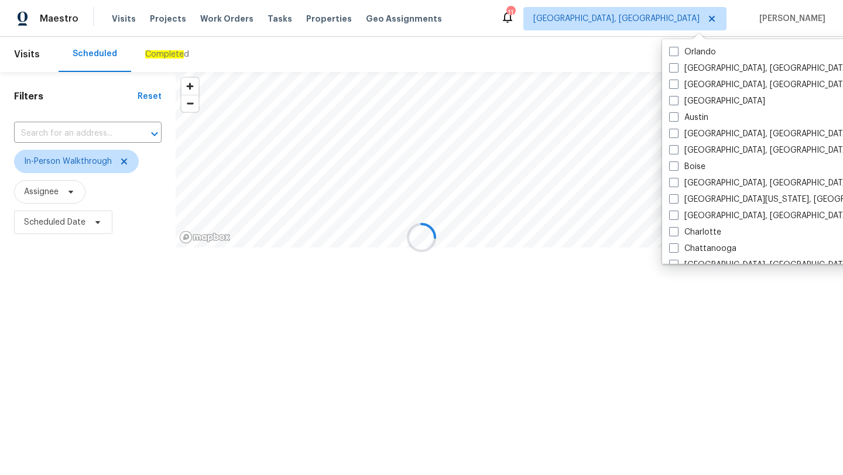
click at [575, 53] on div at bounding box center [421, 237] width 843 height 475
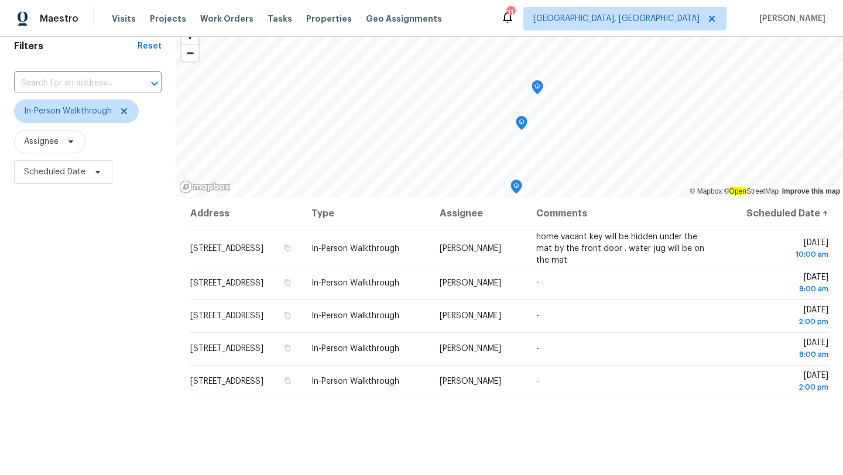
scroll to position [152, 0]
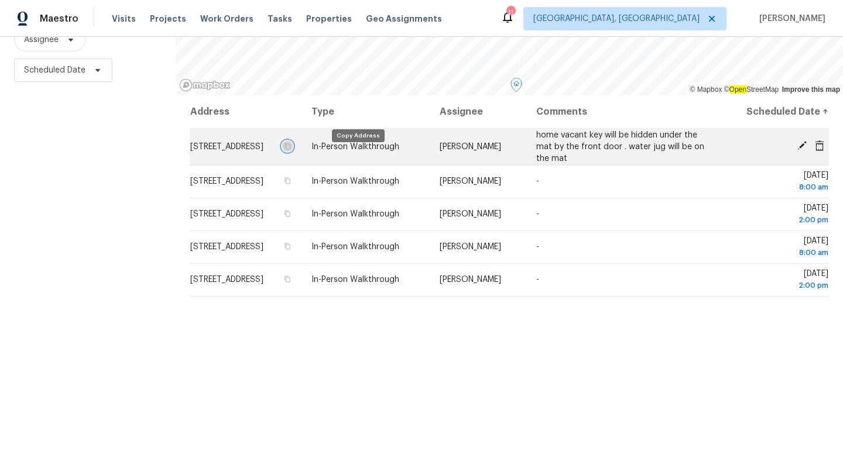
click at [293, 152] on button "button" at bounding box center [287, 146] width 11 height 11
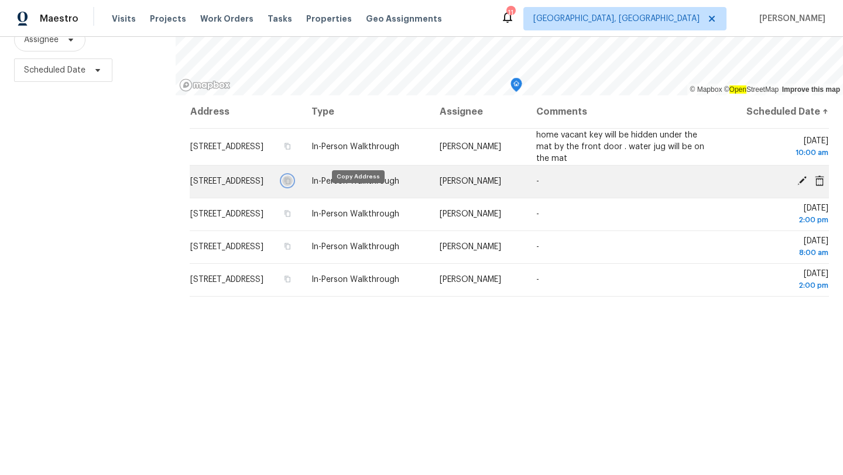
click at [291, 184] on icon "button" at bounding box center [288, 181] width 6 height 6
click at [291, 184] on icon "button" at bounding box center [287, 180] width 7 height 7
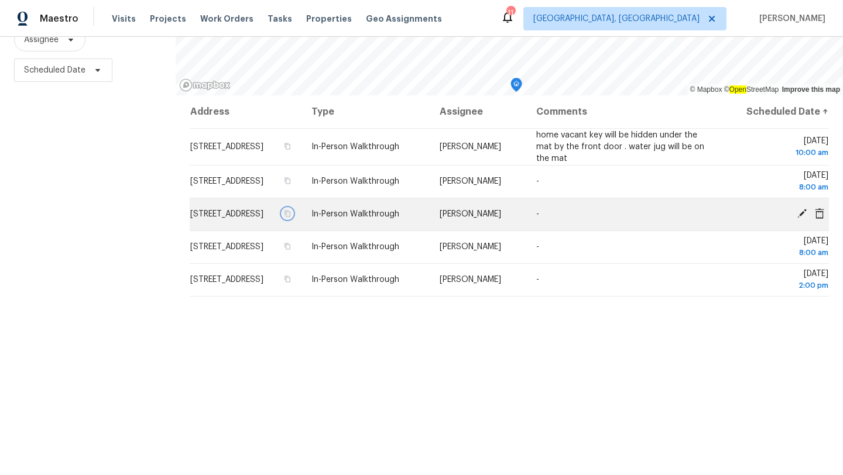
click at [291, 217] on icon "button" at bounding box center [287, 213] width 7 height 7
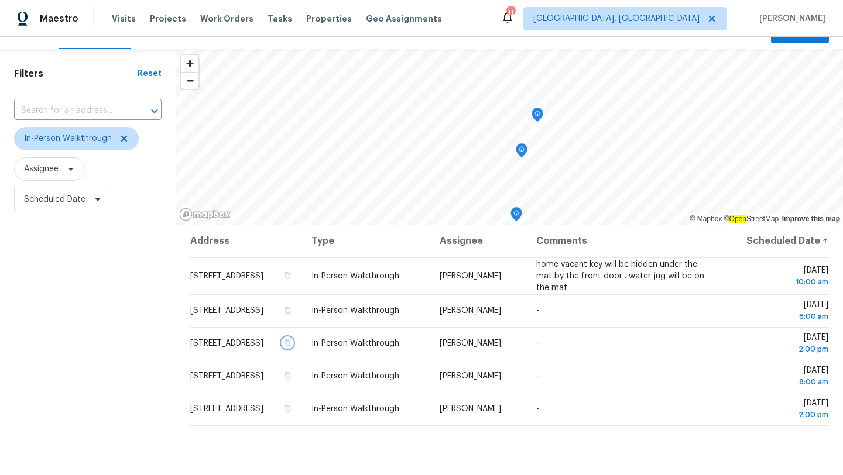
scroll to position [0, 0]
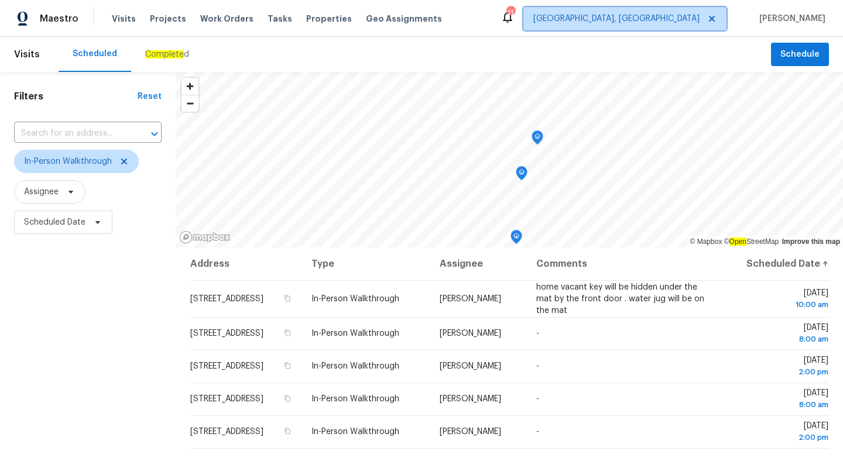
click at [682, 22] on span "[GEOGRAPHIC_DATA], [GEOGRAPHIC_DATA]" at bounding box center [616, 19] width 166 height 12
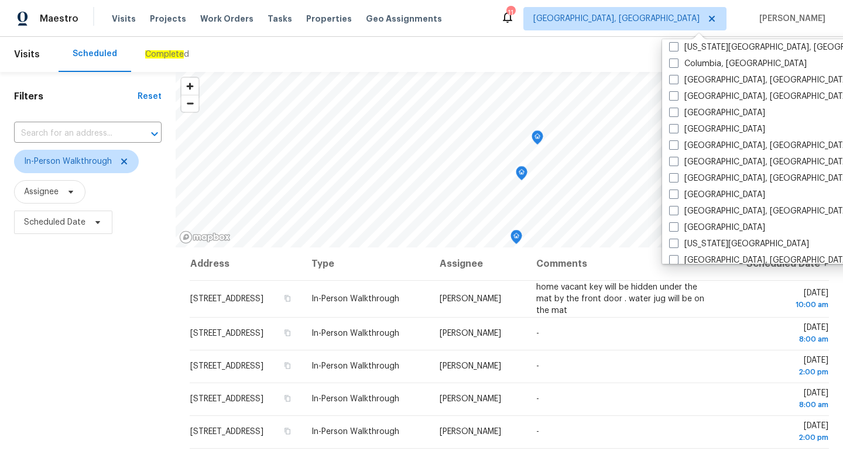
scroll to position [324, 0]
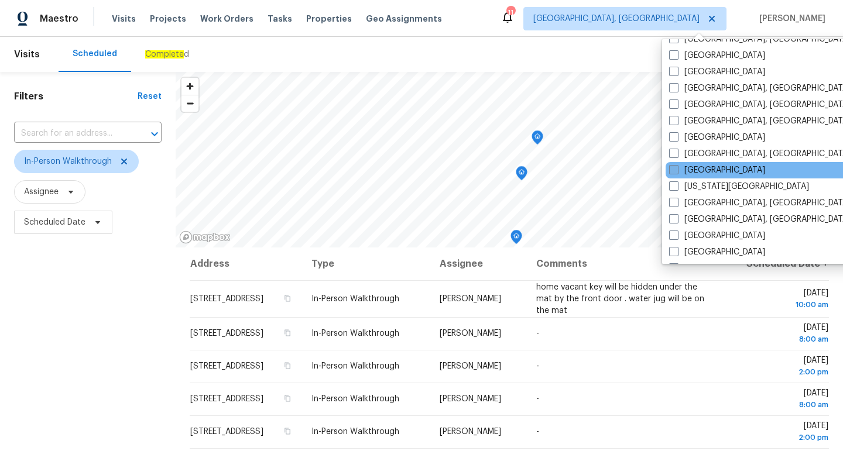
click at [674, 173] on span at bounding box center [673, 169] width 9 height 9
click at [674, 172] on input "[GEOGRAPHIC_DATA]" at bounding box center [673, 168] width 8 height 8
checkbox input "true"
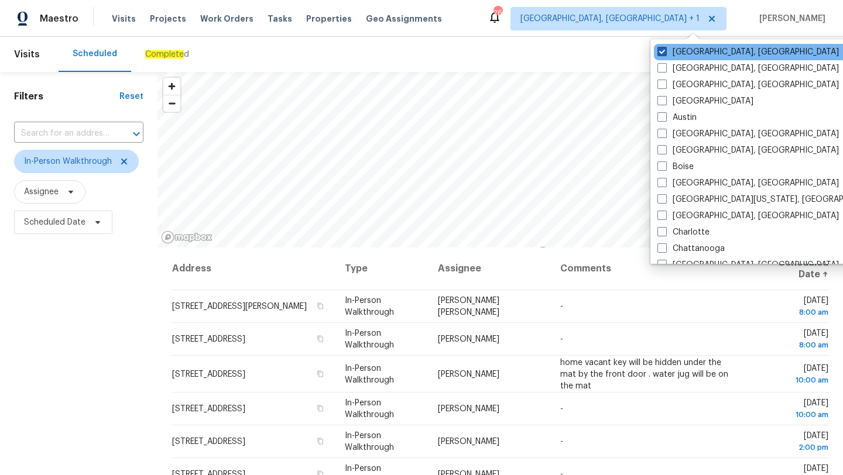
click at [664, 49] on span at bounding box center [661, 51] width 9 height 9
click at [664, 49] on input "[GEOGRAPHIC_DATA], [GEOGRAPHIC_DATA]" at bounding box center [661, 50] width 8 height 8
checkbox input "false"
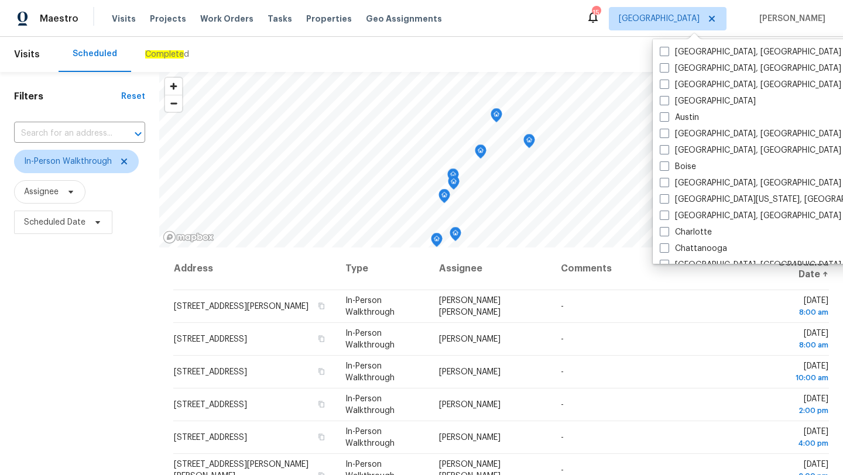
click at [517, 57] on div "Scheduled Complete d" at bounding box center [415, 54] width 712 height 35
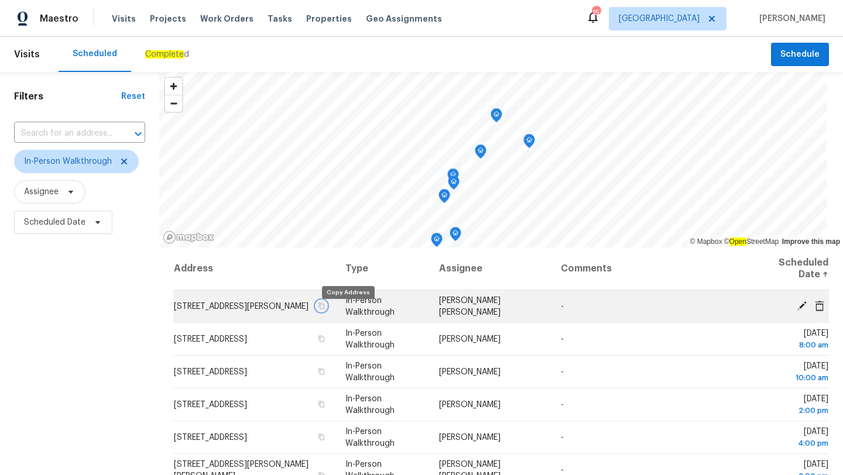
click at [325, 310] on icon "button" at bounding box center [321, 306] width 7 height 7
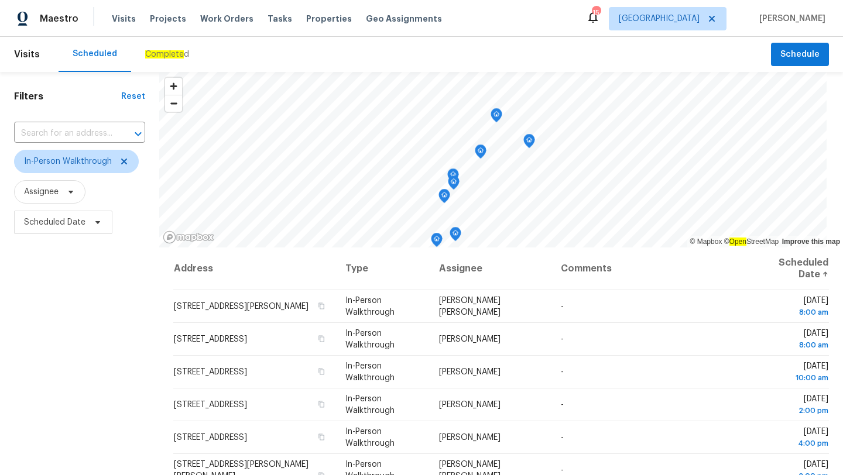
click at [82, 386] on div "Filters Reset ​ In-Person Walkthrough Assignee Scheduled Date" at bounding box center [79, 350] width 159 height 556
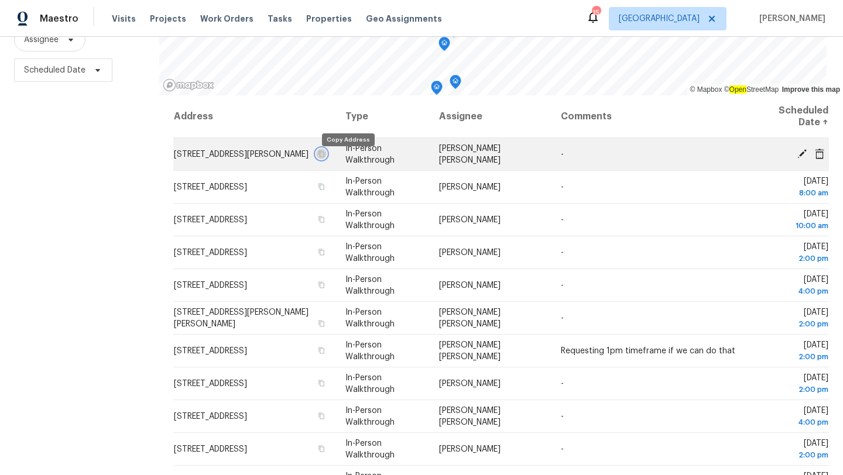
click at [325, 157] on icon "button" at bounding box center [321, 153] width 7 height 7
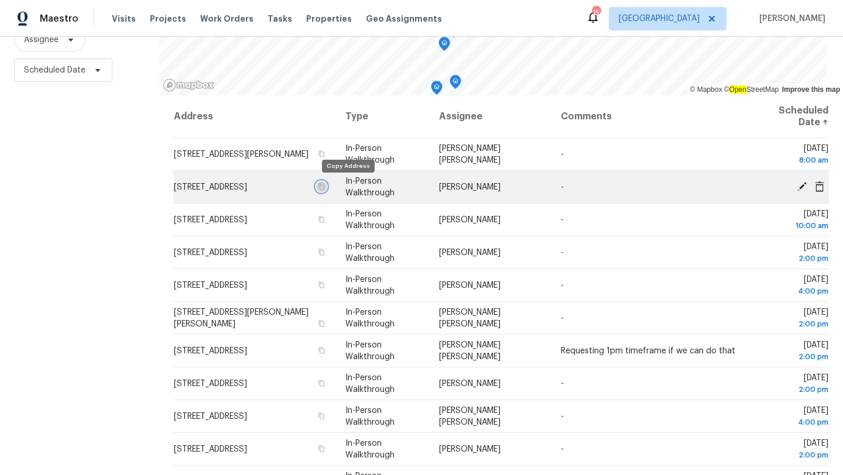
click at [325, 186] on icon "button" at bounding box center [322, 186] width 6 height 6
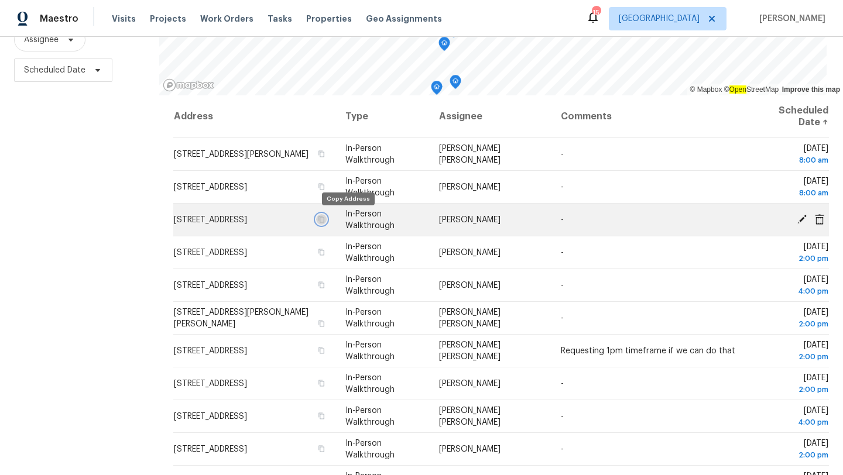
click at [325, 221] on icon "button" at bounding box center [321, 219] width 7 height 7
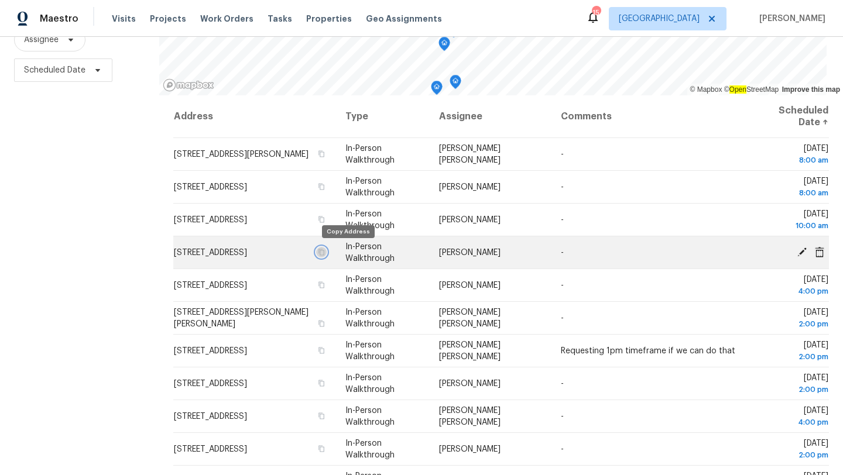
click at [327, 255] on button "button" at bounding box center [321, 252] width 11 height 11
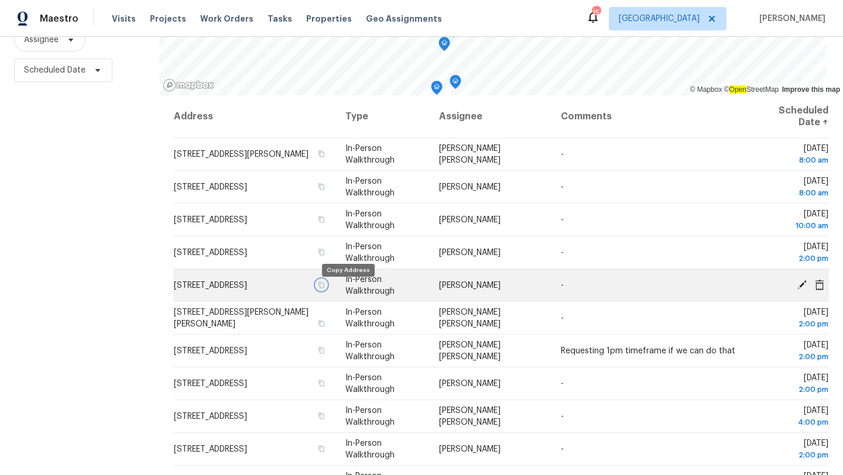
click at [325, 289] on icon "button" at bounding box center [321, 285] width 7 height 7
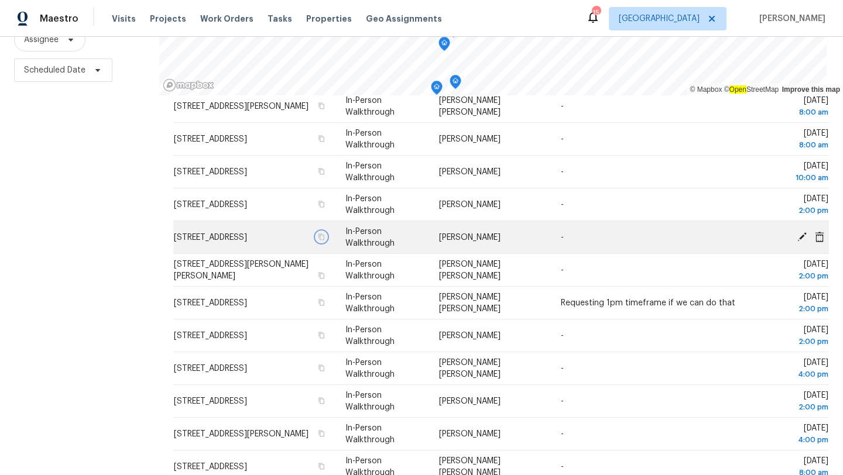
scroll to position [65, 0]
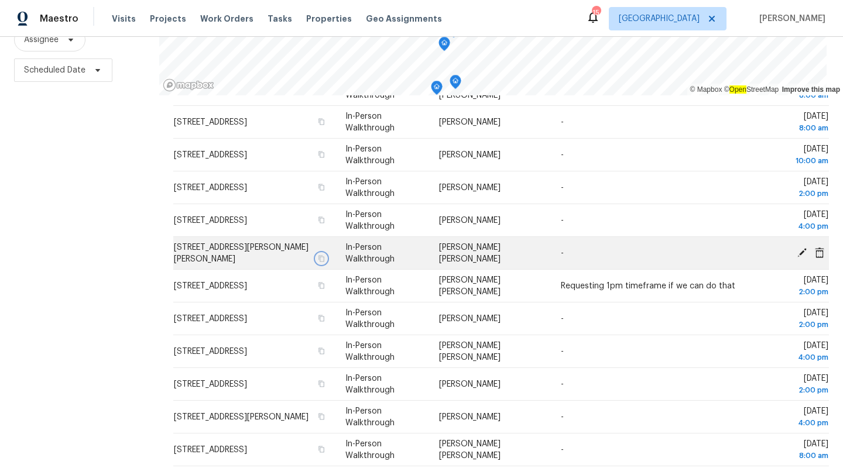
click at [325, 257] on icon "button" at bounding box center [321, 258] width 7 height 7
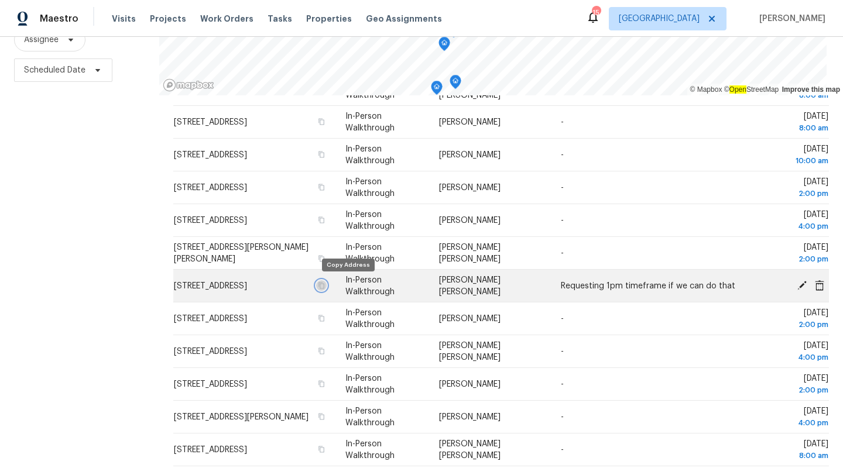
click at [325, 283] on icon "button" at bounding box center [322, 285] width 6 height 6
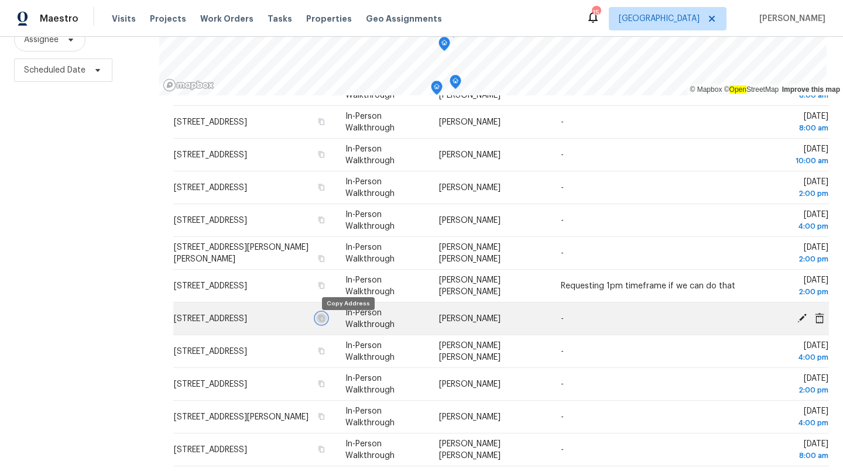
click at [325, 322] on icon "button" at bounding box center [321, 318] width 7 height 7
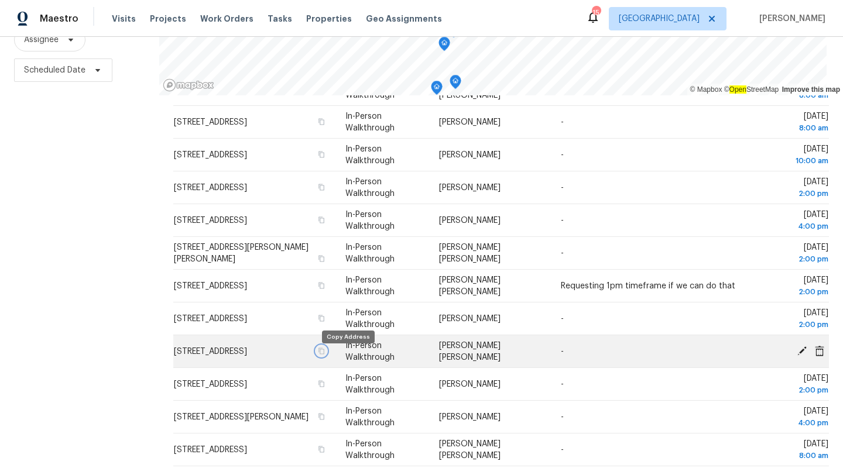
click at [325, 354] on icon "button" at bounding box center [322, 351] width 6 height 6
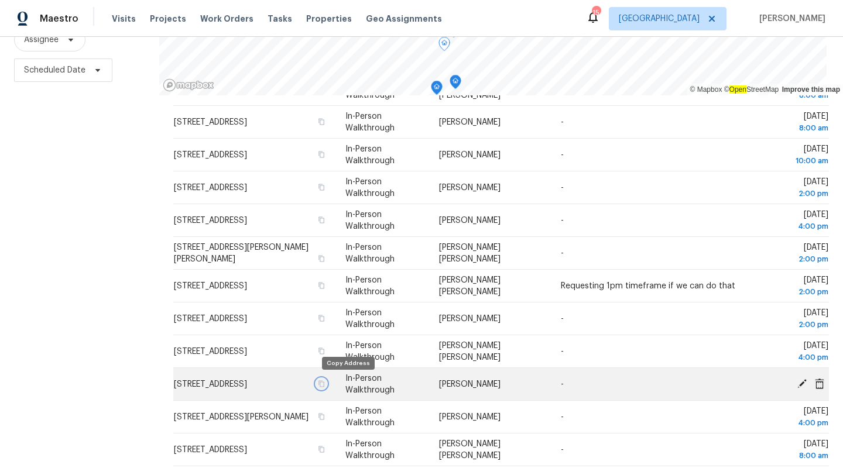
click at [327, 381] on button "button" at bounding box center [321, 384] width 11 height 11
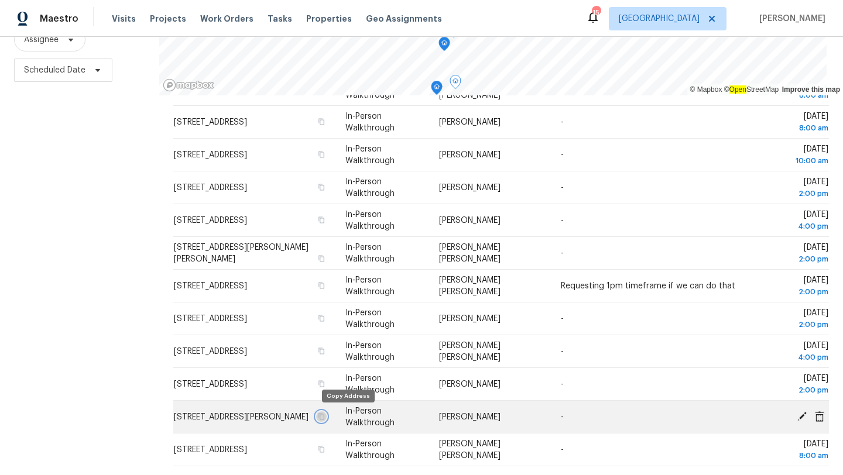
click at [325, 414] on icon "button" at bounding box center [322, 416] width 6 height 6
